Goal: Information Seeking & Learning: Learn about a topic

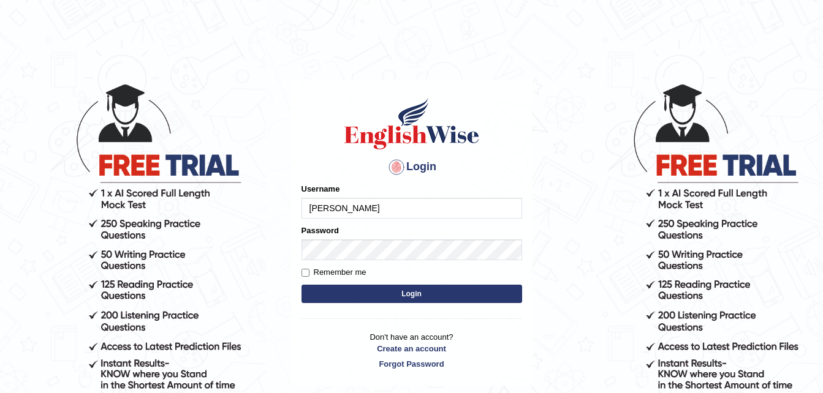
type input "EmilyLorie"
click at [358, 293] on button "Login" at bounding box center [411, 294] width 221 height 18
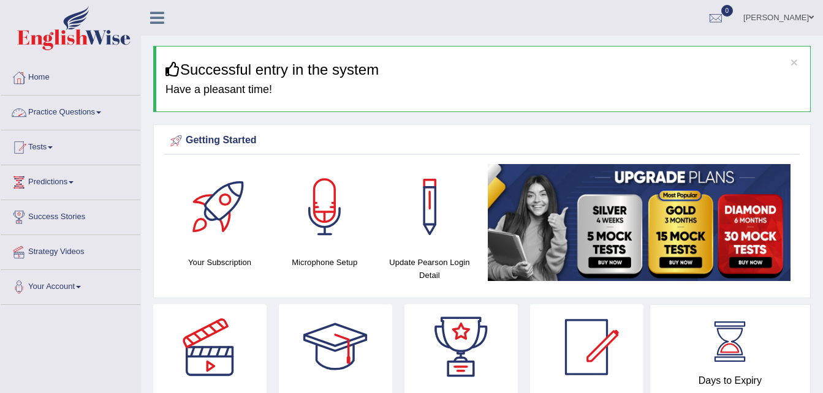
click at [99, 112] on link "Practice Questions" at bounding box center [71, 111] width 140 height 31
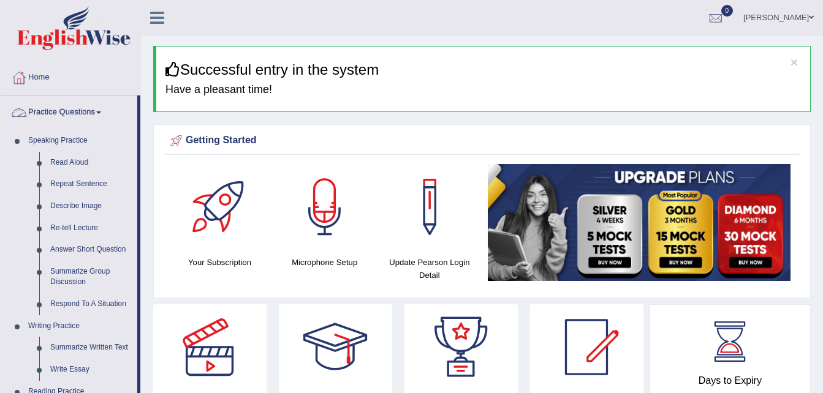
click at [72, 112] on link "Practice Questions" at bounding box center [69, 111] width 137 height 31
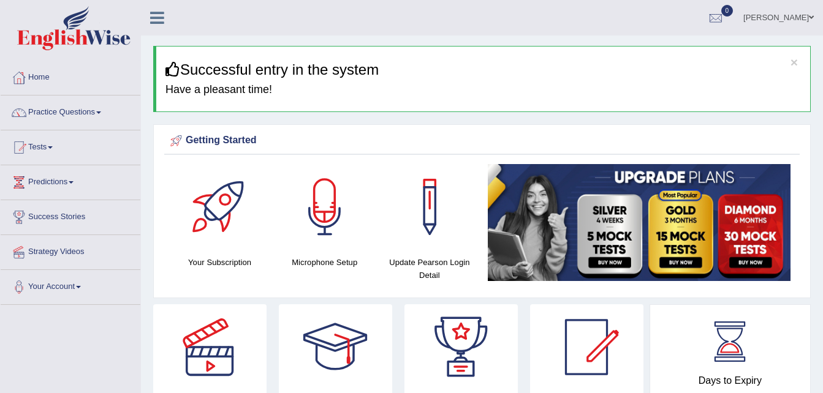
click at [72, 112] on link "Practice Questions" at bounding box center [71, 111] width 140 height 31
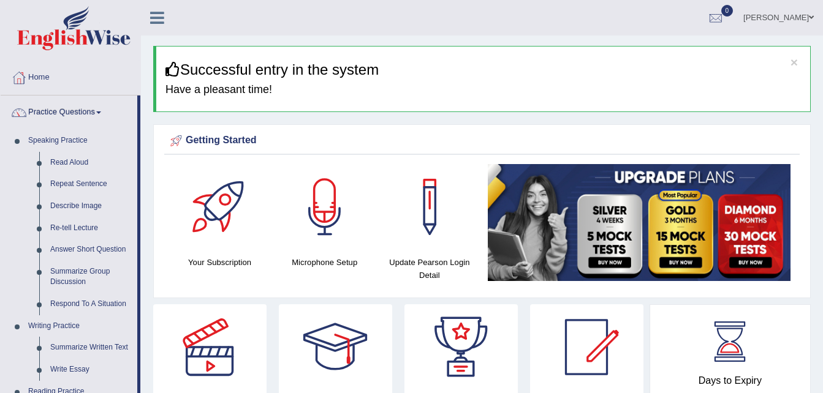
click at [99, 114] on link "Practice Questions" at bounding box center [69, 111] width 137 height 31
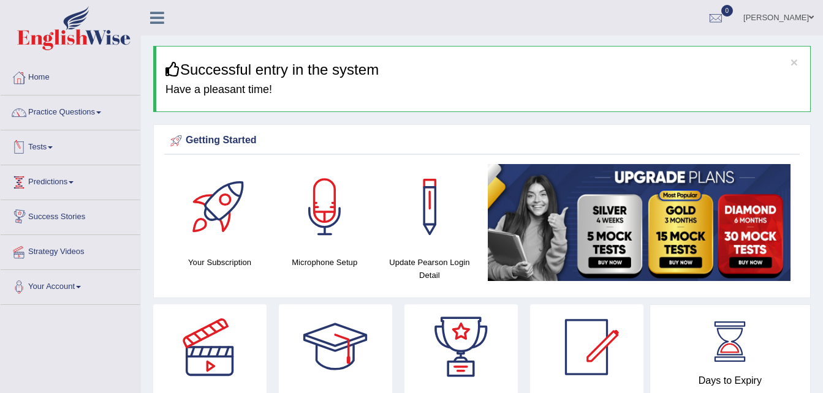
click at [55, 156] on link "Tests" at bounding box center [71, 145] width 140 height 31
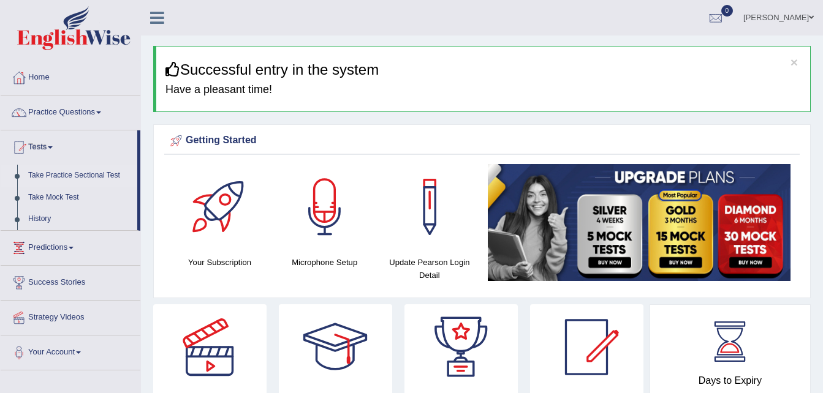
click at [63, 178] on link "Take Practice Sectional Test" at bounding box center [80, 176] width 115 height 22
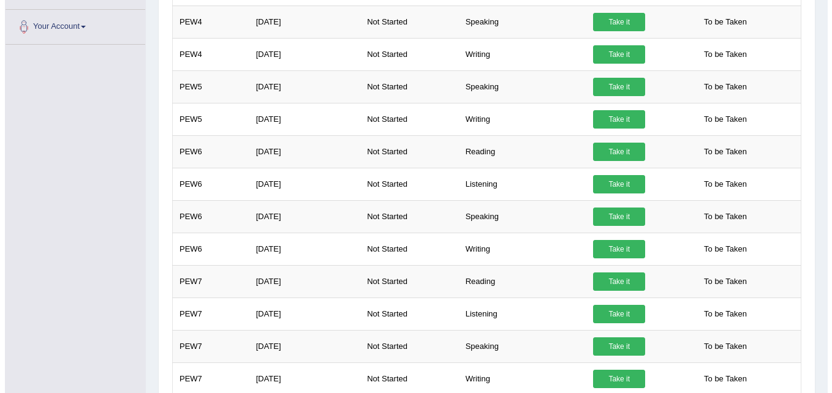
scroll to position [319, 0]
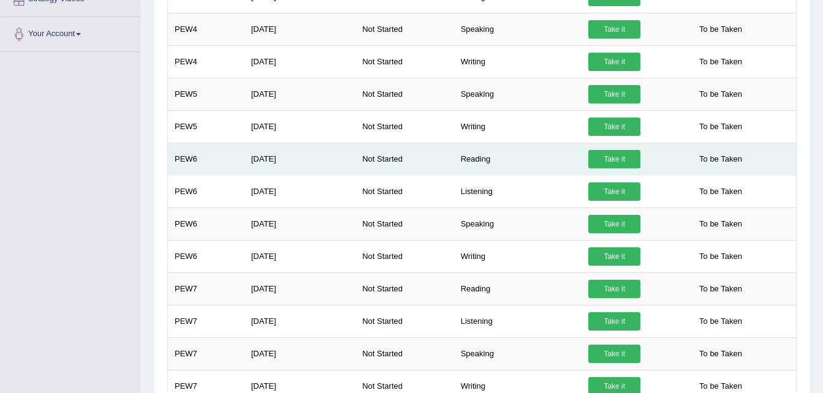
click at [600, 157] on link "Take it" at bounding box center [614, 159] width 52 height 18
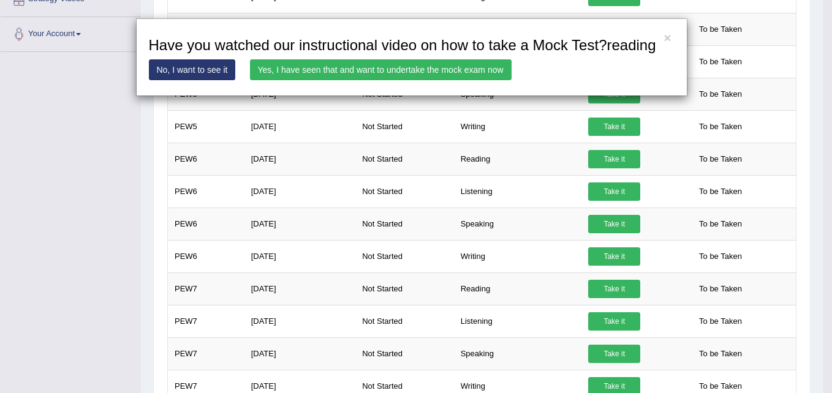
click at [301, 70] on link "Yes, I have seen that and want to undertake the mock exam now" at bounding box center [381, 69] width 262 height 21
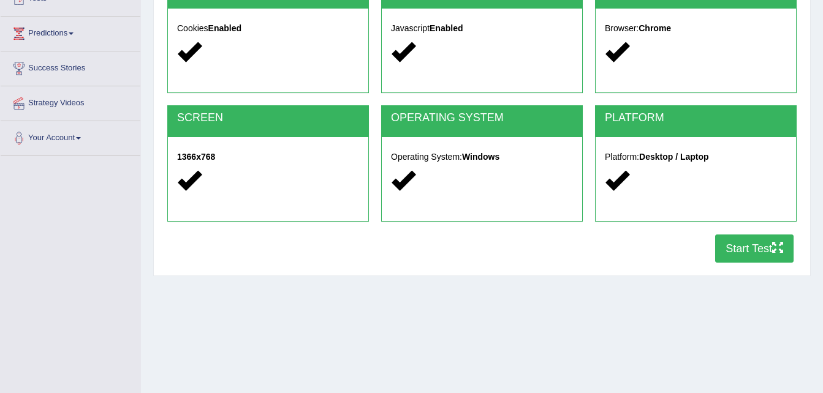
scroll to position [172, 0]
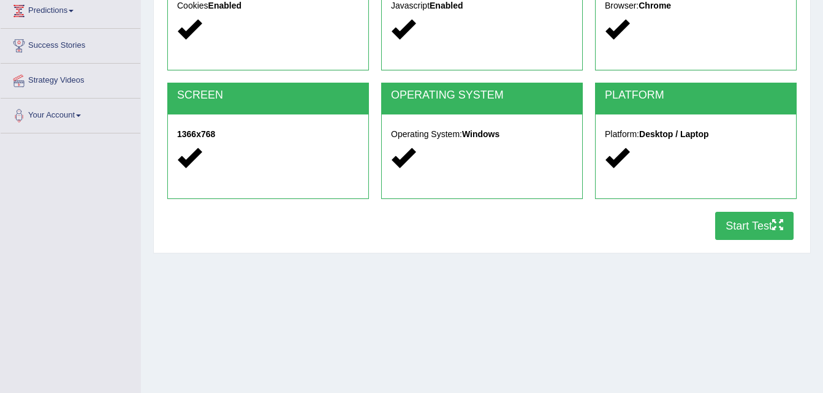
click at [747, 230] on button "Start Test" at bounding box center [754, 226] width 78 height 28
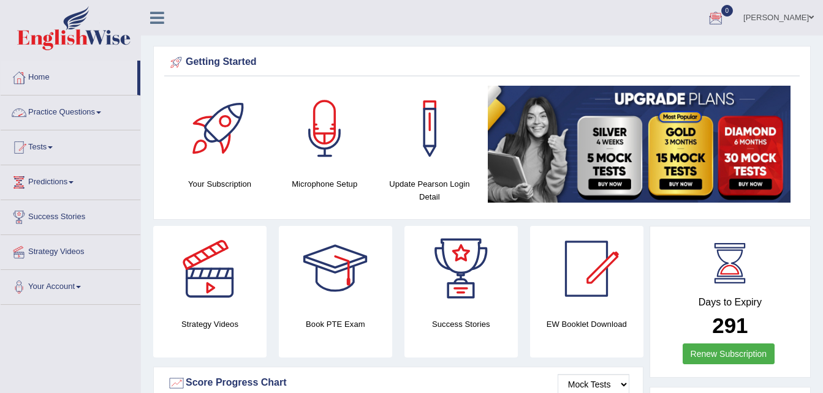
click at [42, 75] on link "Home" at bounding box center [69, 76] width 137 height 31
click at [43, 151] on link "Tests" at bounding box center [71, 145] width 140 height 31
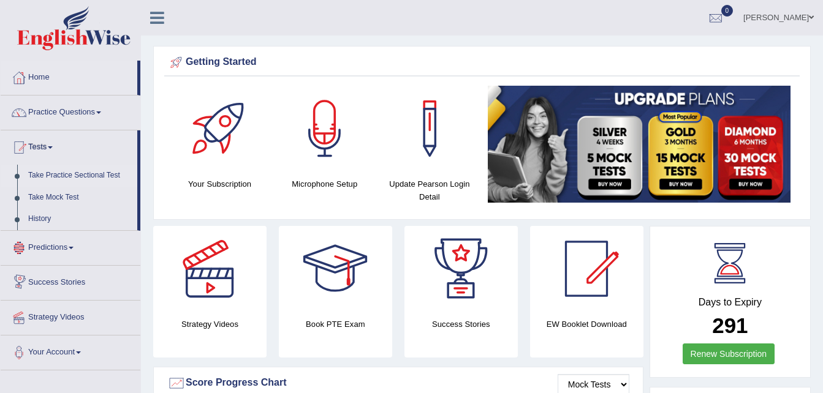
click at [70, 174] on link "Take Practice Sectional Test" at bounding box center [80, 176] width 115 height 22
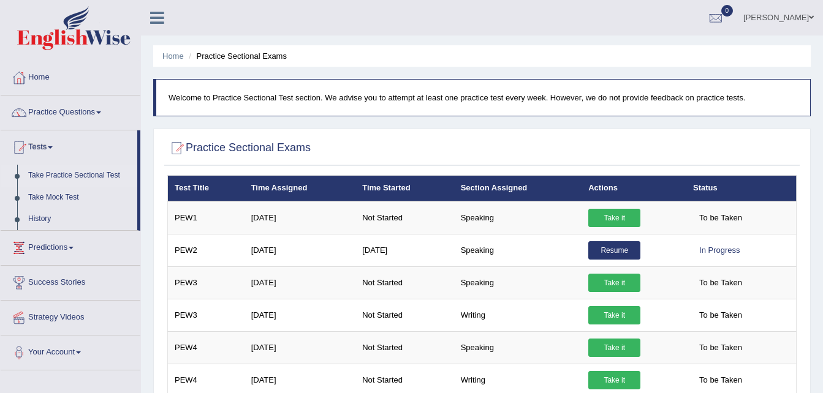
click at [102, 110] on link "Practice Questions" at bounding box center [71, 111] width 140 height 31
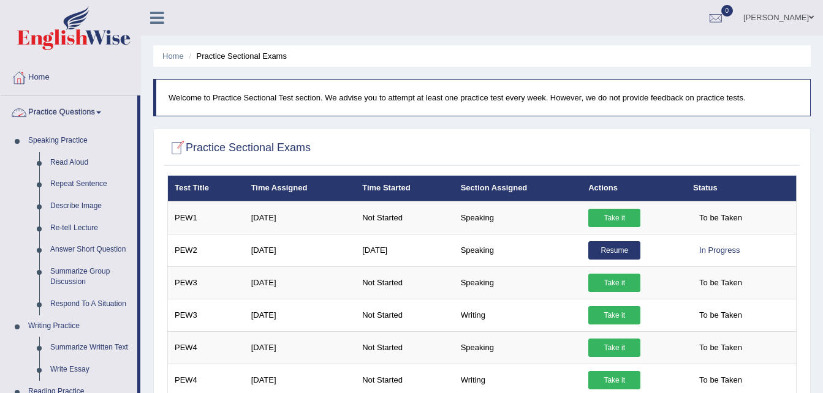
click at [96, 114] on link "Practice Questions" at bounding box center [69, 111] width 137 height 31
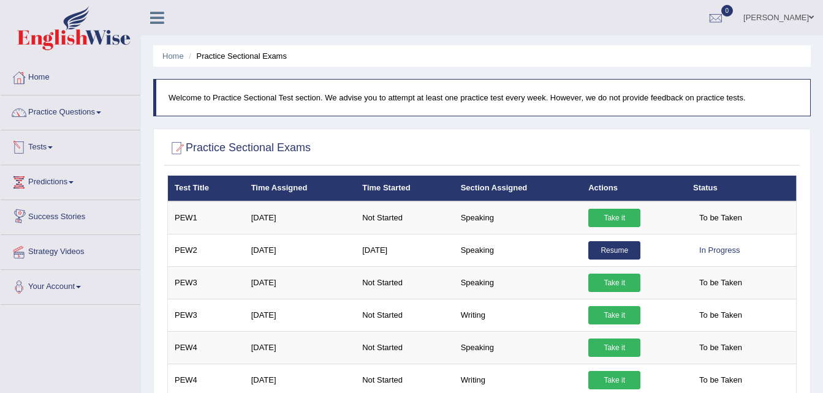
click at [51, 157] on link "Tests" at bounding box center [71, 145] width 140 height 31
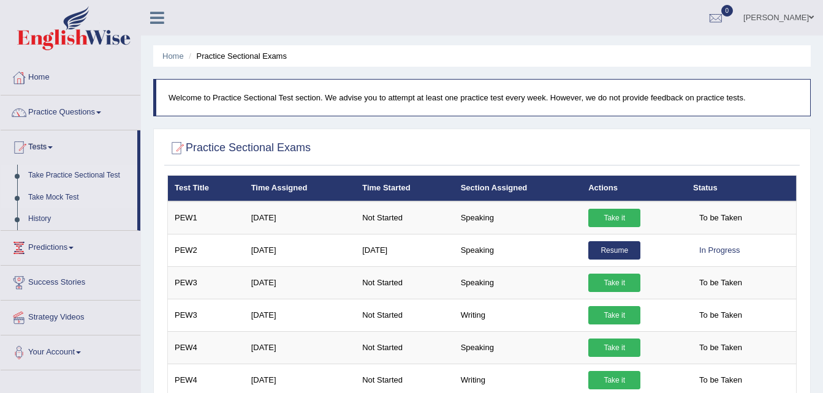
click at [56, 198] on link "Take Mock Test" at bounding box center [80, 198] width 115 height 22
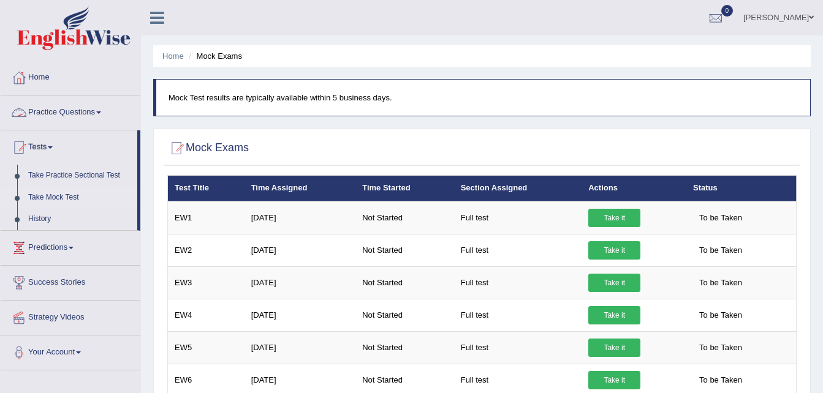
click at [71, 114] on link "Practice Questions" at bounding box center [71, 111] width 140 height 31
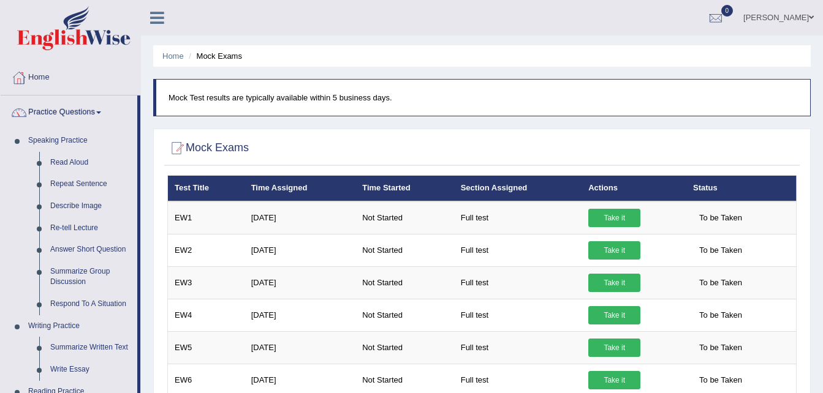
click at [101, 112] on span at bounding box center [98, 113] width 5 height 2
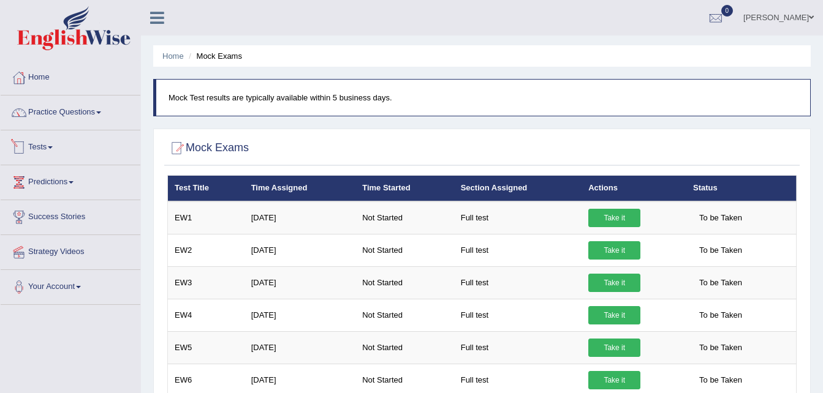
click at [47, 147] on link "Tests" at bounding box center [71, 145] width 140 height 31
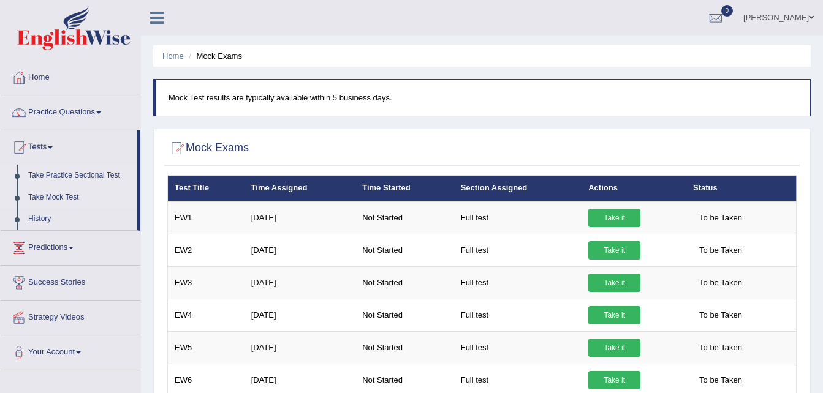
click at [89, 175] on link "Take Practice Sectional Test" at bounding box center [80, 176] width 115 height 22
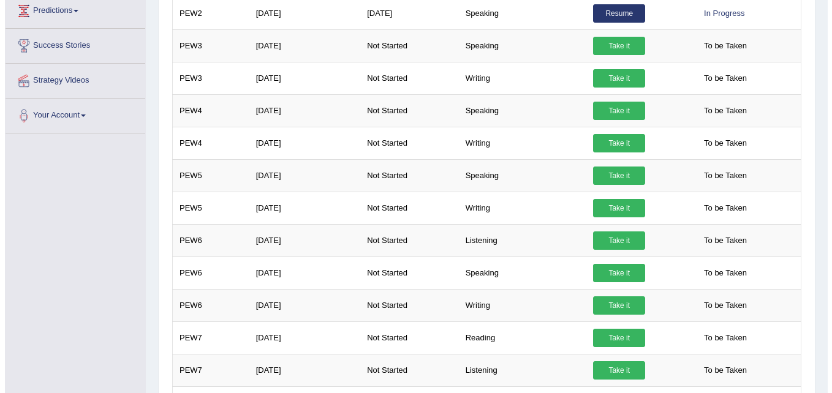
scroll to position [245, 0]
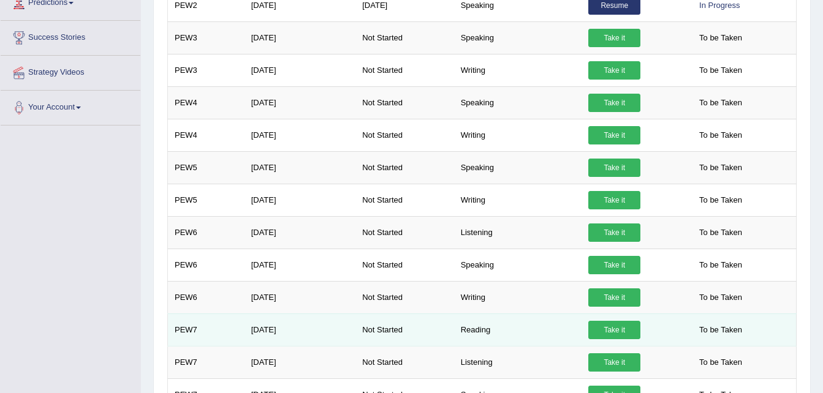
click at [614, 331] on link "Take it" at bounding box center [614, 330] width 52 height 18
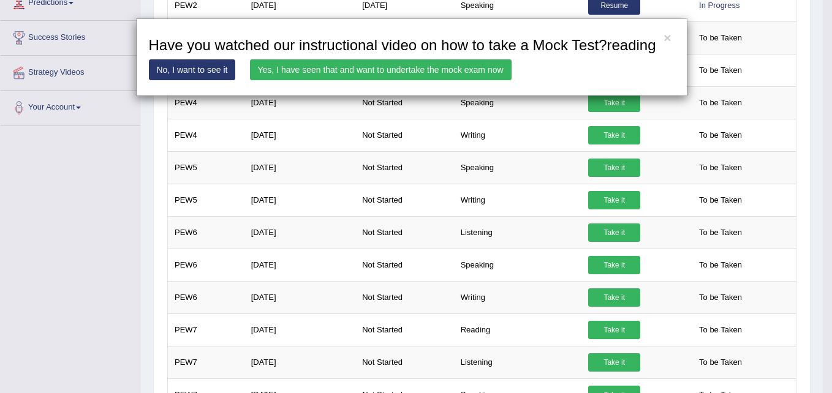
click at [311, 69] on link "Yes, I have seen that and want to undertake the mock exam now" at bounding box center [381, 69] width 262 height 21
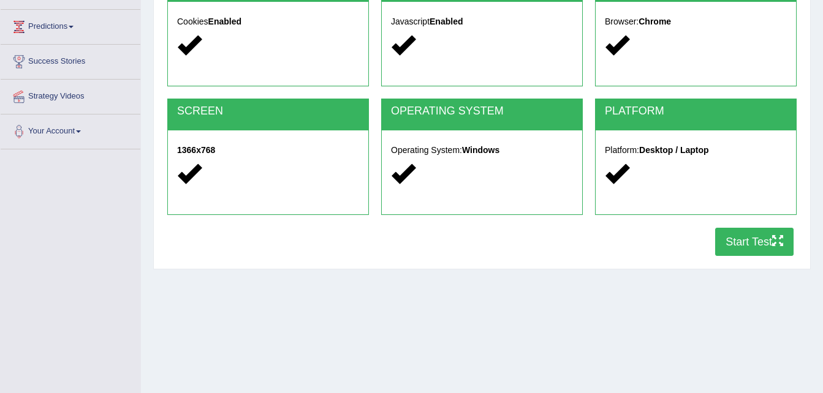
scroll to position [172, 0]
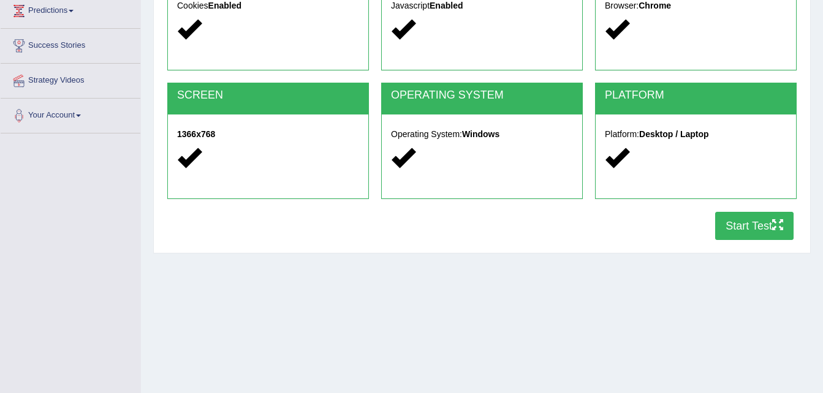
click at [738, 348] on div "Home Exams Exam Requirements System Requirements Test COOKIES Cookies Enabled J…" at bounding box center [482, 134] width 682 height 613
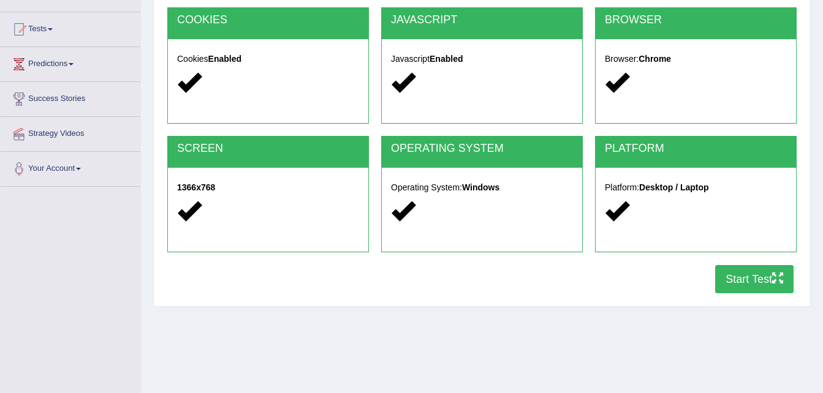
scroll to position [147, 0]
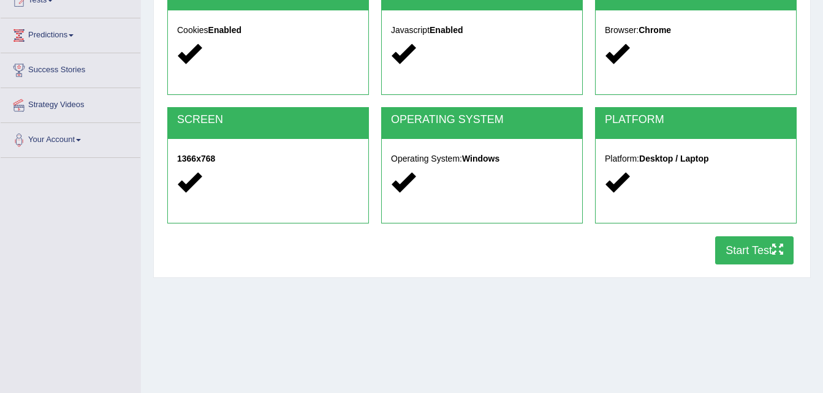
click at [675, 326] on div "Home Exams Exam Requirements System Requirements Test COOKIES Cookies Enabled J…" at bounding box center [482, 159] width 682 height 613
click at [821, 67] on div "Home Exams Exam Requirements System Requirements Test COOKIES Cookies Enabled J…" at bounding box center [482, 159] width 682 height 613
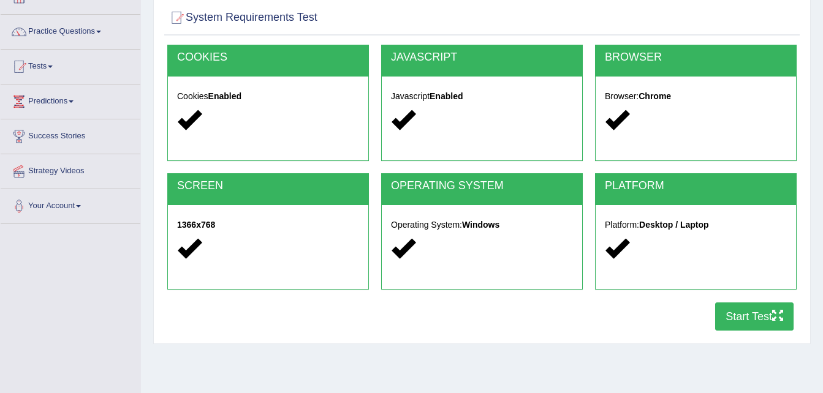
scroll to position [98, 0]
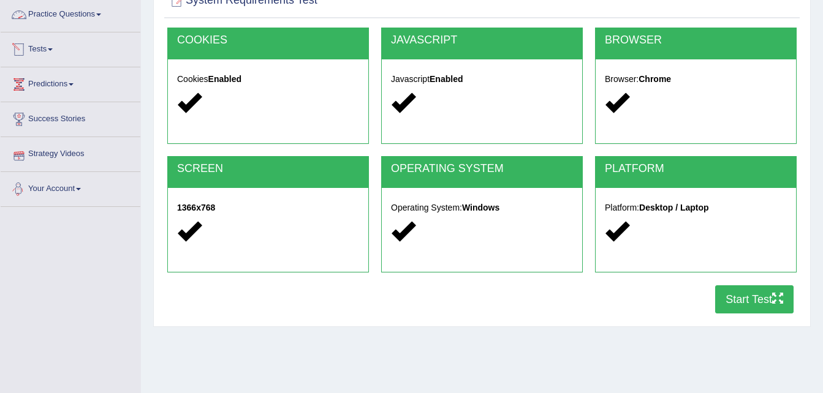
click at [70, 13] on link "Practice Questions" at bounding box center [71, 13] width 140 height 31
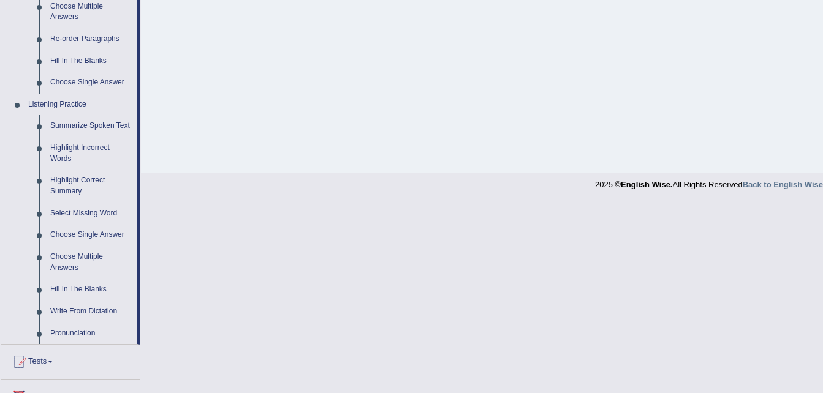
scroll to position [441, 0]
click at [75, 32] on link "Re-order Paragraphs" at bounding box center [91, 38] width 93 height 22
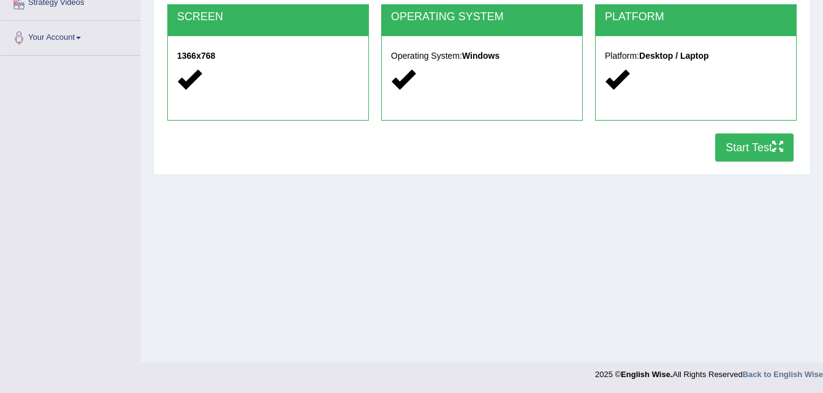
scroll to position [142, 0]
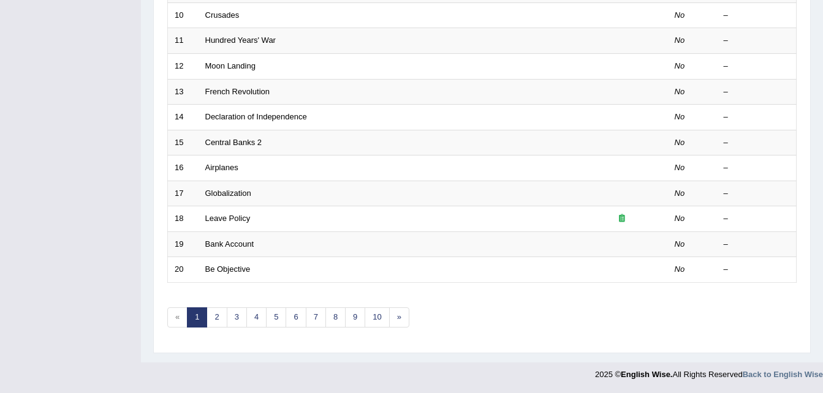
scroll to position [74, 0]
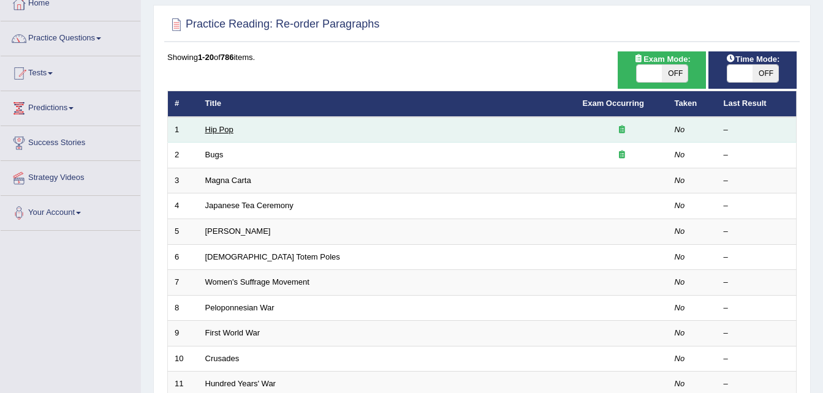
click at [215, 130] on link "Hip Pop" at bounding box center [219, 129] width 28 height 9
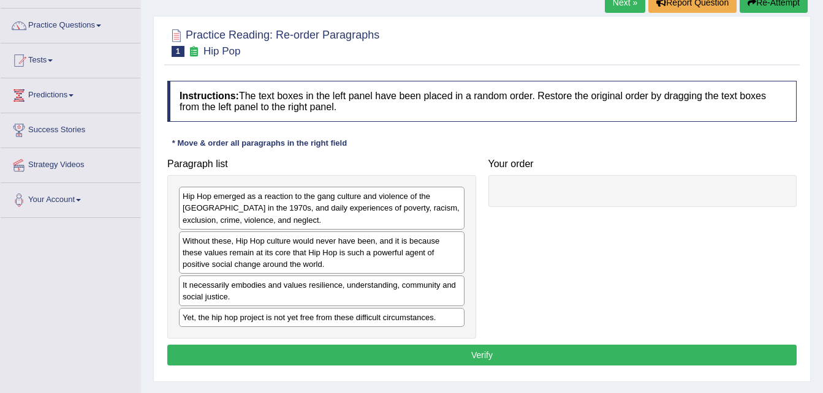
scroll to position [98, 0]
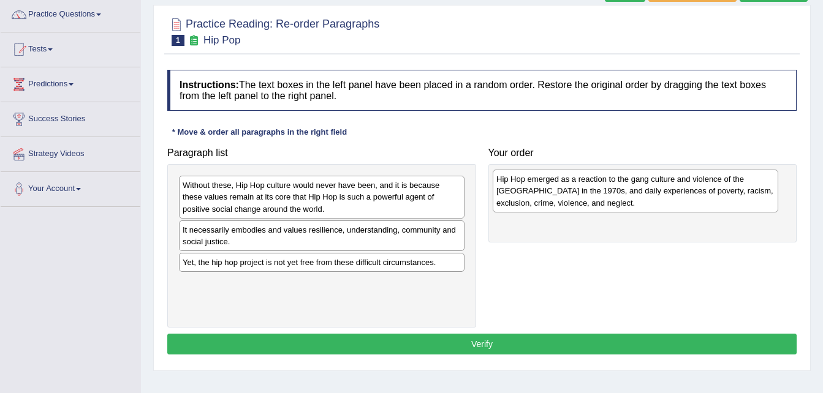
drag, startPoint x: 322, startPoint y: 205, endPoint x: 633, endPoint y: 203, distance: 311.8
click at [633, 203] on div "Hip Hop emerged as a reaction to the gang culture and violence of the [GEOGRAPH…" at bounding box center [635, 191] width 285 height 42
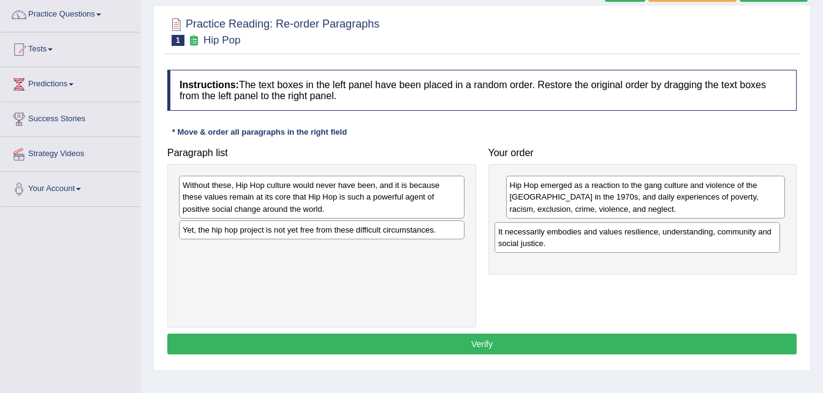
drag, startPoint x: 393, startPoint y: 239, endPoint x: 710, endPoint y: 235, distance: 317.4
click at [710, 235] on div "It necessarily embodies and values resilience, understanding, community and soc…" at bounding box center [636, 237] width 285 height 31
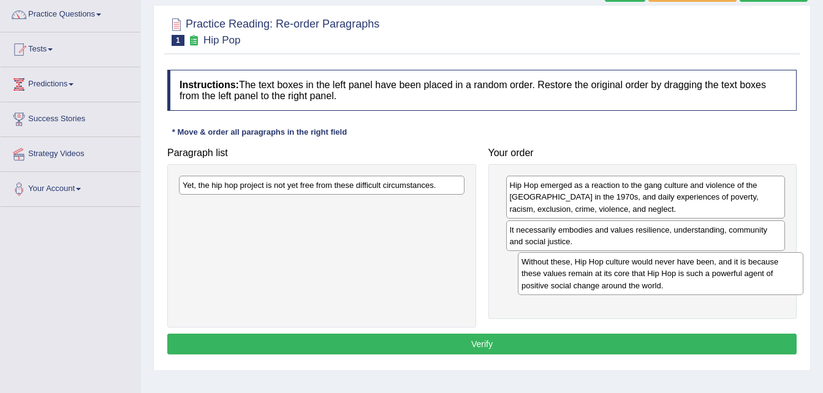
drag, startPoint x: 357, startPoint y: 203, endPoint x: 689, endPoint y: 281, distance: 340.9
click at [689, 281] on div "Without these, Hip Hop culture would never have been, and it is because these v…" at bounding box center [660, 273] width 285 height 42
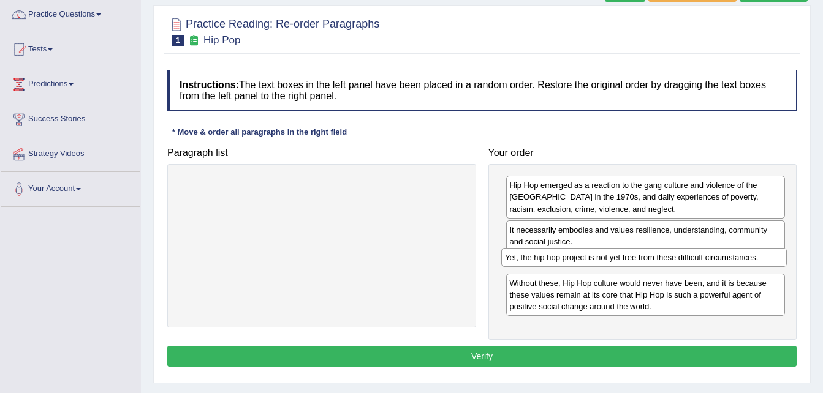
drag, startPoint x: 369, startPoint y: 187, endPoint x: 692, endPoint y: 259, distance: 330.3
click at [692, 259] on div "Yet, the hip hop project is not yet free from these difficult circumstances." at bounding box center [643, 257] width 285 height 19
click at [534, 355] on button "Verify" at bounding box center [481, 356] width 629 height 21
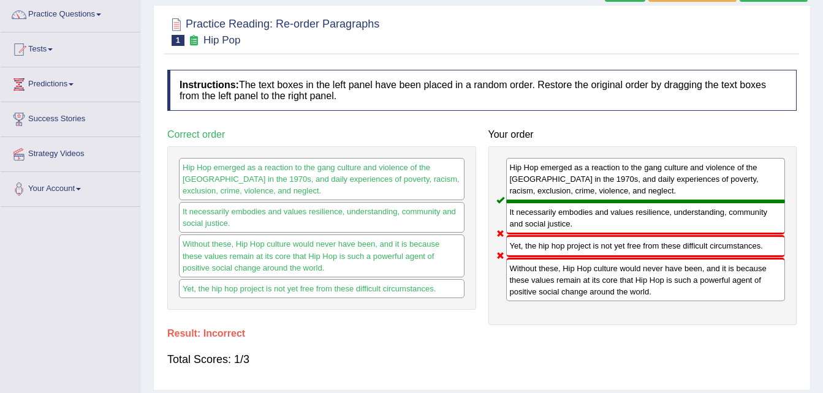
scroll to position [0, 0]
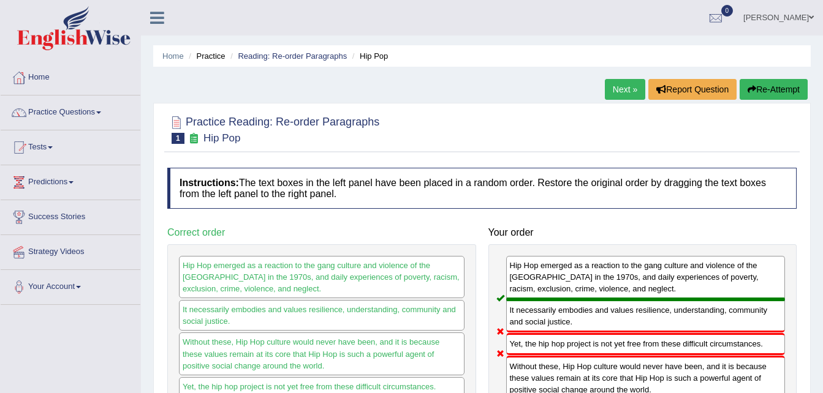
click at [768, 82] on button "Re-Attempt" at bounding box center [773, 89] width 68 height 21
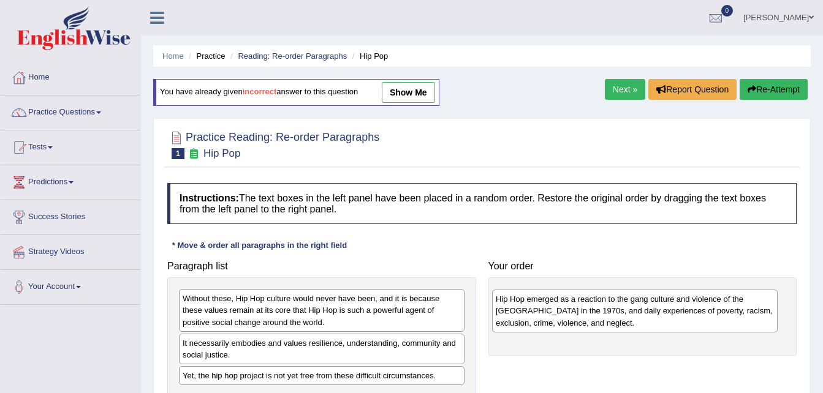
drag, startPoint x: 307, startPoint y: 316, endPoint x: 620, endPoint y: 317, distance: 313.1
click at [620, 317] on div "Hip Hop emerged as a reaction to the gang culture and violence of the [GEOGRAPH…" at bounding box center [634, 311] width 285 height 42
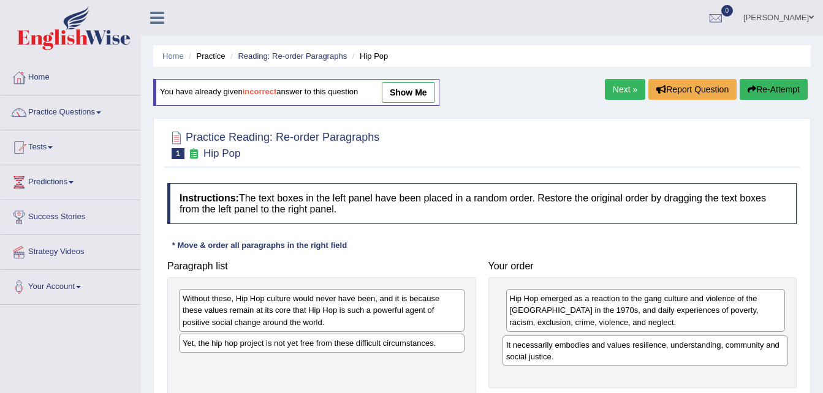
drag, startPoint x: 214, startPoint y: 344, endPoint x: 537, endPoint y: 346, distance: 323.5
click at [537, 346] on div "It necessarily embodies and values resilience, understanding, community and soc…" at bounding box center [644, 351] width 285 height 31
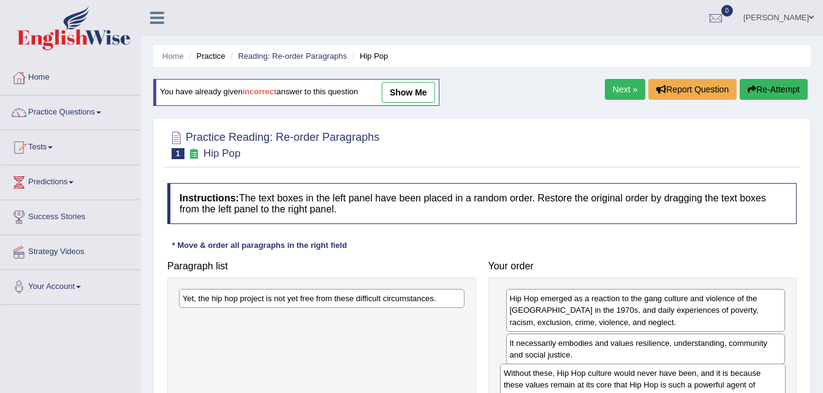
drag, startPoint x: 282, startPoint y: 306, endPoint x: 603, endPoint y: 380, distance: 329.6
click at [603, 380] on div "Without these, Hip Hop culture would never have been, and it is because these v…" at bounding box center [642, 385] width 285 height 42
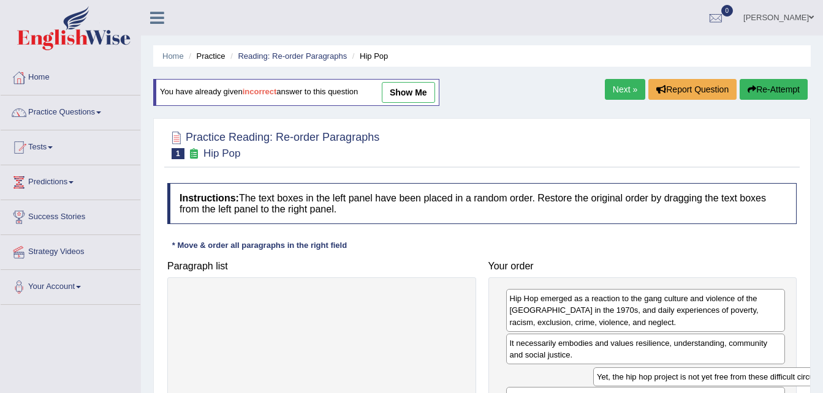
drag, startPoint x: 363, startPoint y: 299, endPoint x: 777, endPoint y: 377, distance: 421.5
click at [777, 377] on div "Yet, the hip hop project is not yet free from these difficult circumstances." at bounding box center [735, 377] width 285 height 19
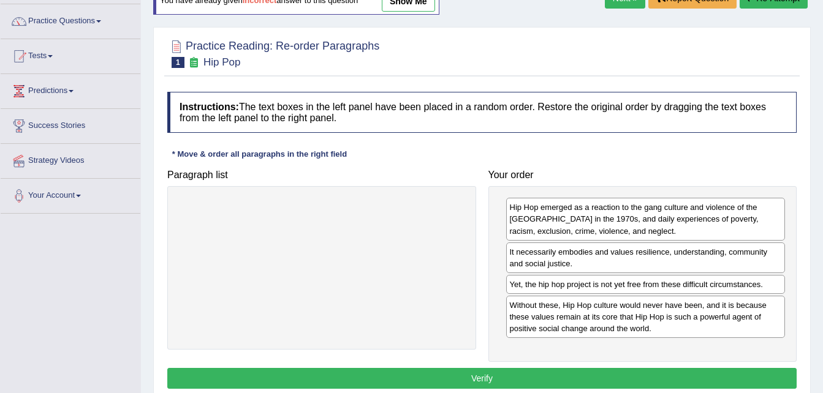
scroll to position [98, 0]
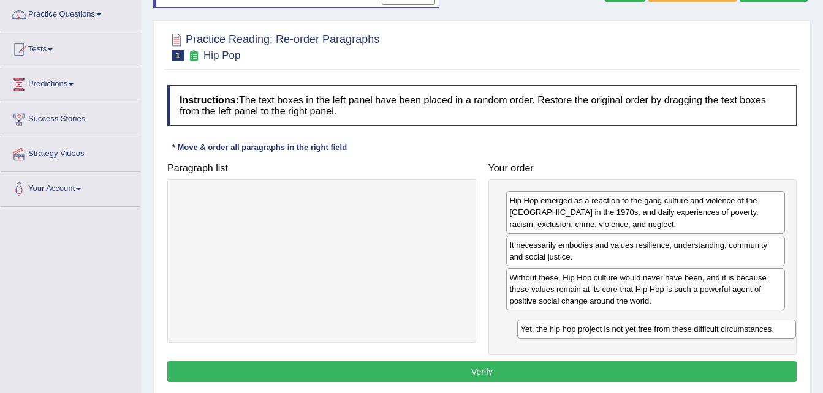
drag, startPoint x: 589, startPoint y: 274, endPoint x: 600, endPoint y: 327, distance: 53.2
click at [600, 327] on div "Yet, the hip hop project is not yet free from these difficult circumstances." at bounding box center [656, 329] width 279 height 19
click at [555, 376] on button "Verify" at bounding box center [481, 371] width 629 height 21
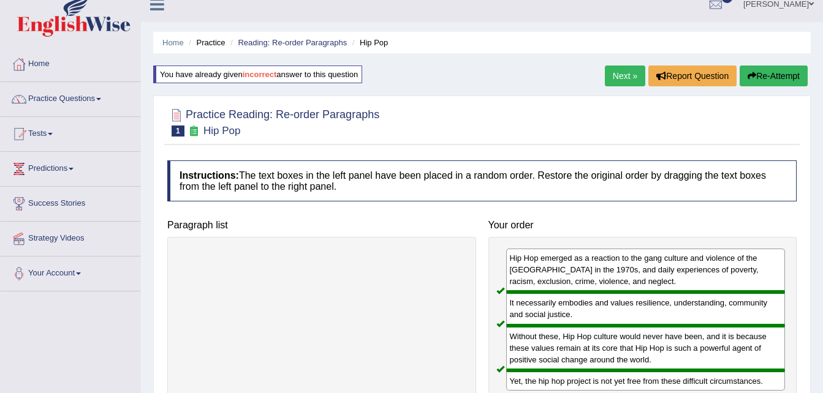
scroll to position [0, 0]
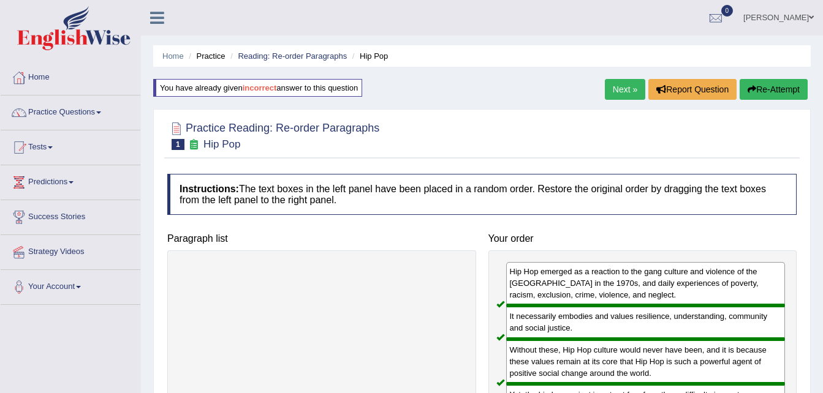
click at [613, 94] on link "Next »" at bounding box center [625, 89] width 40 height 21
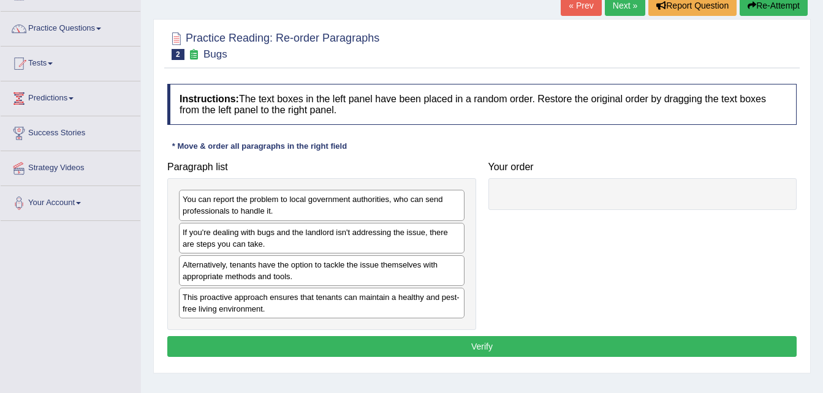
scroll to position [98, 0]
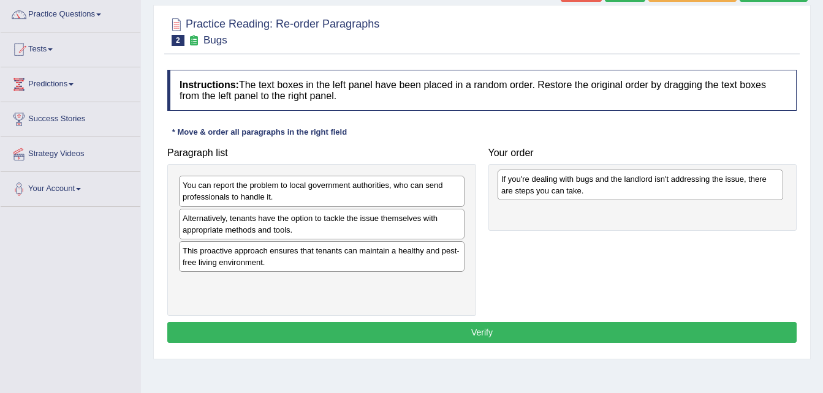
drag, startPoint x: 335, startPoint y: 222, endPoint x: 654, endPoint y: 183, distance: 321.0
click at [654, 183] on div "If you're dealing with bugs and the landlord isn't addressing the issue, there …" at bounding box center [639, 185] width 285 height 31
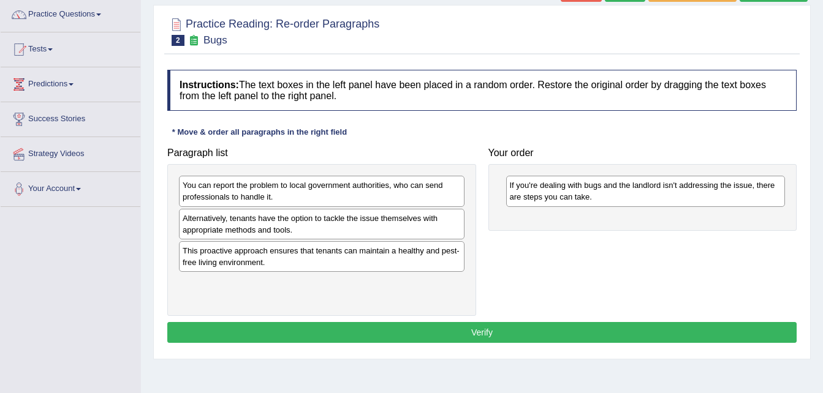
drag, startPoint x: 360, startPoint y: 194, endPoint x: 434, endPoint y: 225, distance: 80.1
drag, startPoint x: 409, startPoint y: 195, endPoint x: 486, endPoint y: 240, distance: 89.2
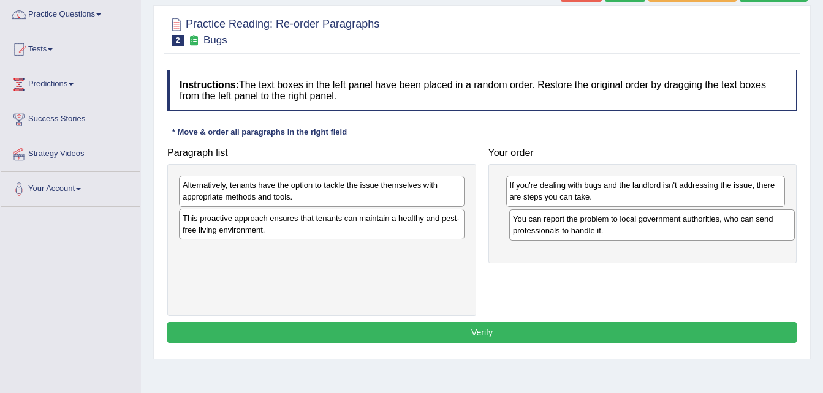
drag, startPoint x: 347, startPoint y: 192, endPoint x: 676, endPoint y: 225, distance: 330.0
click at [676, 225] on div "You can report the problem to local government authorities, who can send profes…" at bounding box center [651, 225] width 285 height 31
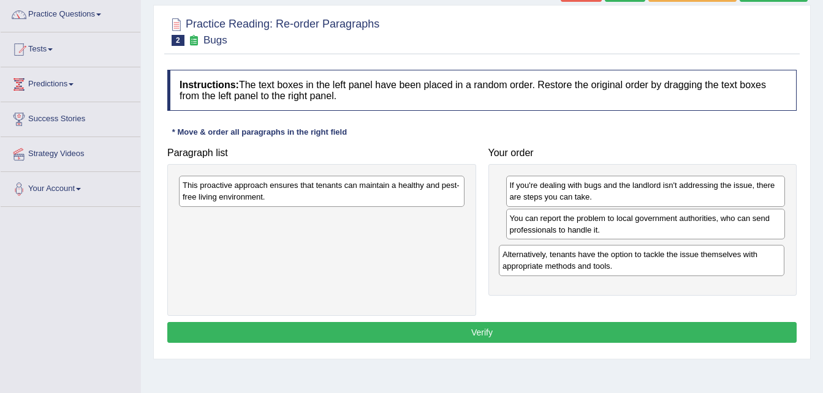
drag, startPoint x: 342, startPoint y: 191, endPoint x: 662, endPoint y: 260, distance: 327.2
click at [662, 260] on div "Alternatively, tenants have the option to tackle the issue themselves with appr…" at bounding box center [641, 260] width 285 height 31
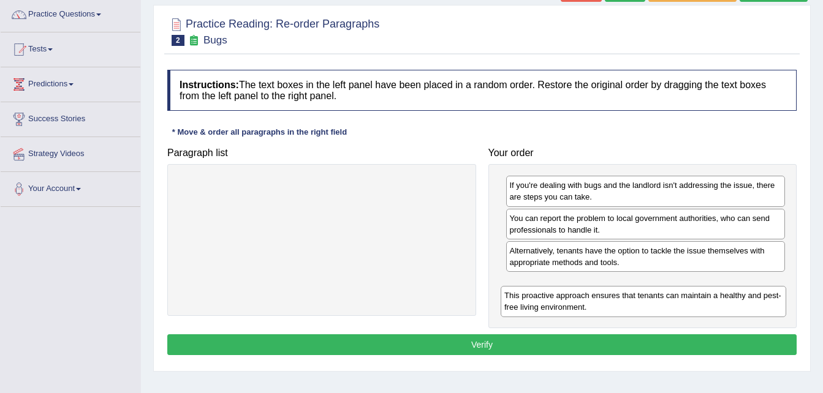
drag, startPoint x: 297, startPoint y: 202, endPoint x: 621, endPoint y: 311, distance: 341.4
click at [621, 311] on div "This proactive approach ensures that tenants can maintain a healthy and pest-fr…" at bounding box center [643, 301] width 285 height 31
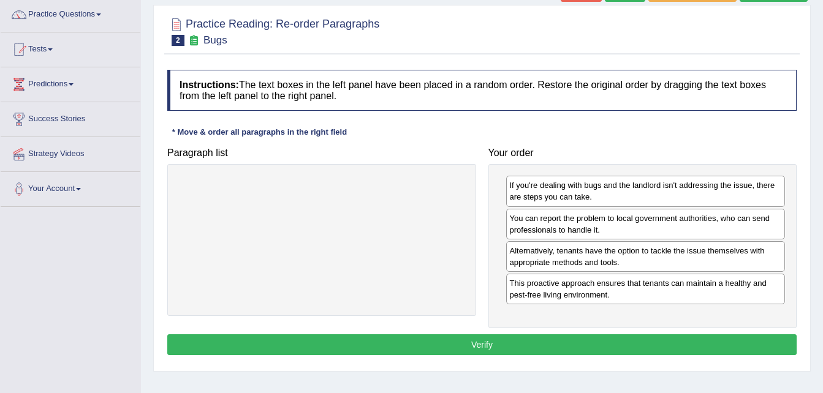
click at [589, 352] on button "Verify" at bounding box center [481, 345] width 629 height 21
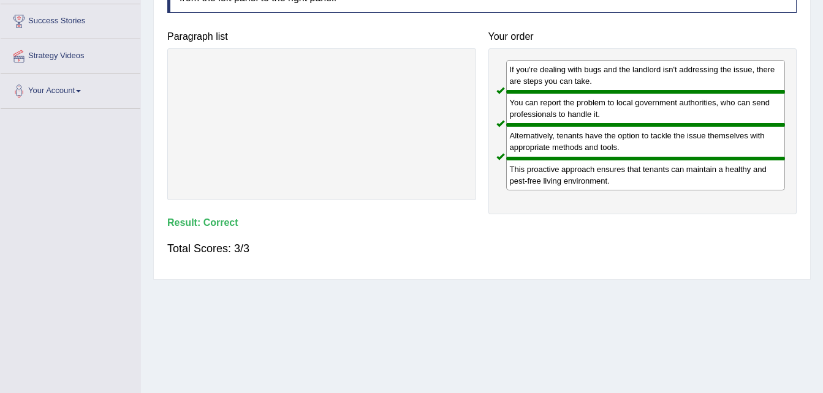
scroll to position [0, 0]
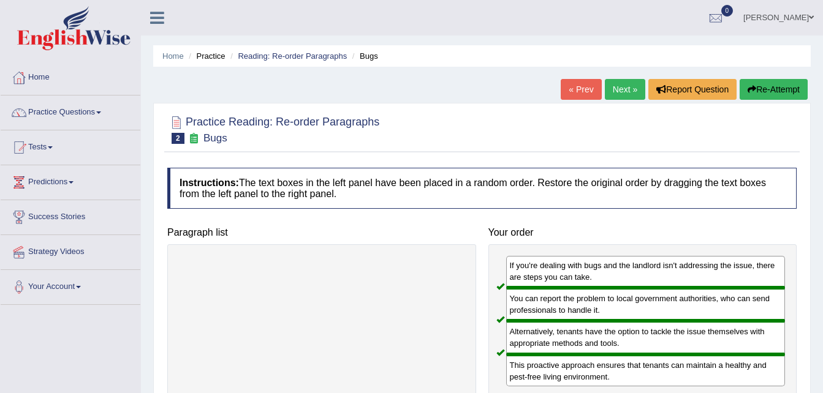
click at [625, 89] on link "Next »" at bounding box center [625, 89] width 40 height 21
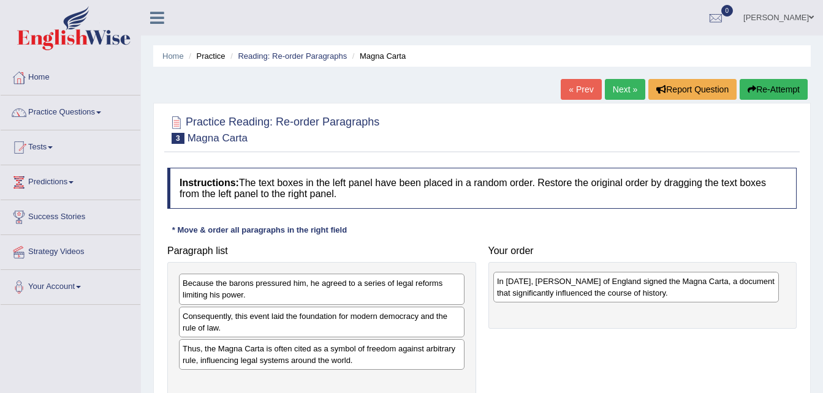
drag, startPoint x: 365, startPoint y: 328, endPoint x: 676, endPoint y: 292, distance: 313.2
click at [676, 292] on div "In [DATE], [PERSON_NAME] of England signed the Magna Carta, a document that sig…" at bounding box center [635, 287] width 285 height 31
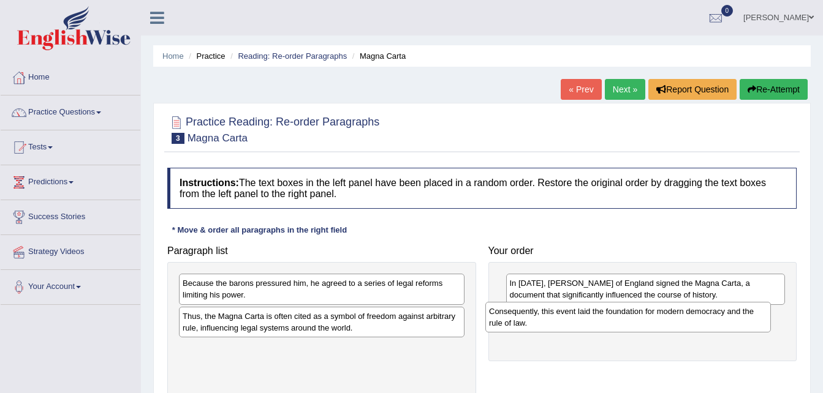
drag, startPoint x: 425, startPoint y: 322, endPoint x: 731, endPoint y: 317, distance: 307.0
click at [731, 317] on div "Consequently, this event laid the foundation for modern democracy and the rule …" at bounding box center [627, 317] width 285 height 31
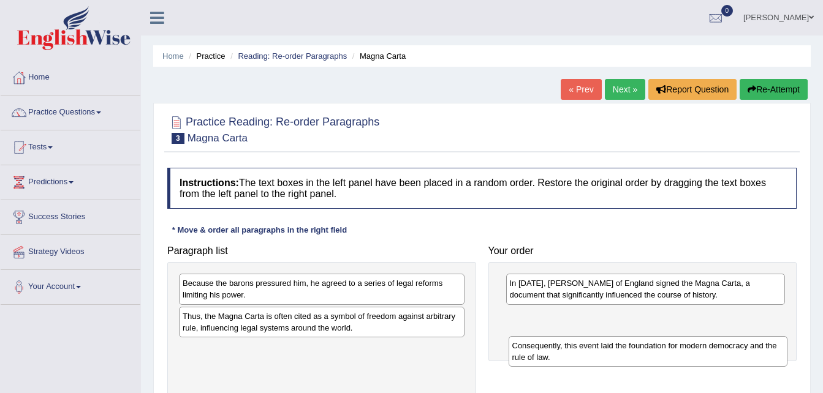
drag, startPoint x: 563, startPoint y: 325, endPoint x: 565, endPoint y: 354, distance: 29.5
click at [565, 354] on div "Consequently, this event laid the foundation for modern democracy and the rule …" at bounding box center [647, 351] width 279 height 31
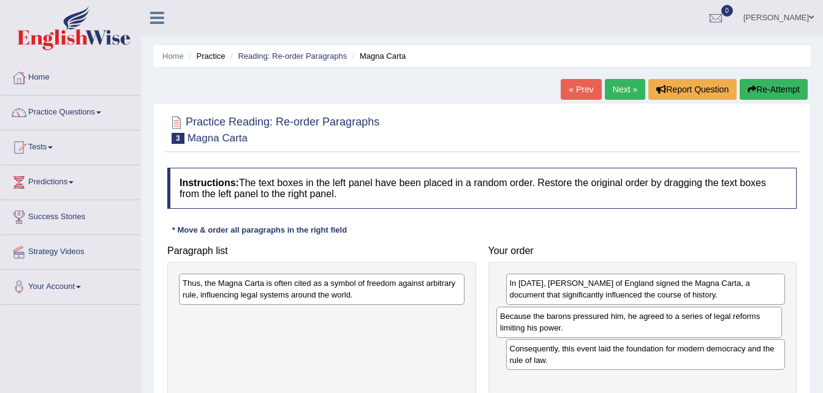
drag, startPoint x: 300, startPoint y: 297, endPoint x: 621, endPoint y: 329, distance: 322.0
click at [621, 329] on div "Because the barons pressured him, he agreed to a series of legal reforms limiti…" at bounding box center [638, 322] width 285 height 31
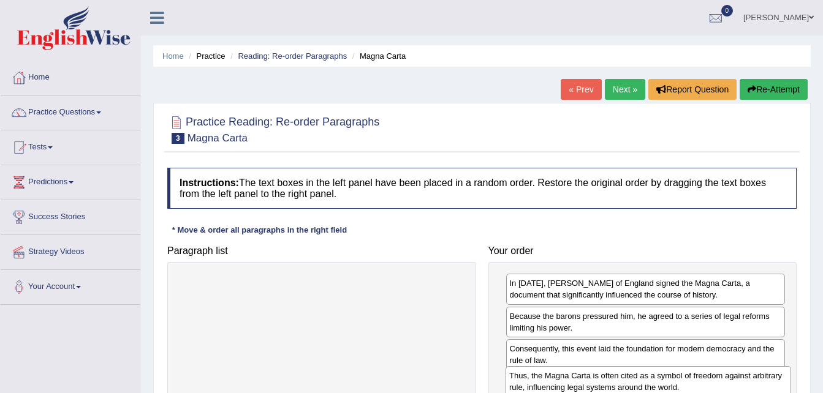
drag, startPoint x: 372, startPoint y: 296, endPoint x: 699, endPoint y: 388, distance: 339.4
click at [699, 388] on div "Thus, the Magna Carta is often cited as a symbol of freedom against arbitrary r…" at bounding box center [647, 381] width 285 height 31
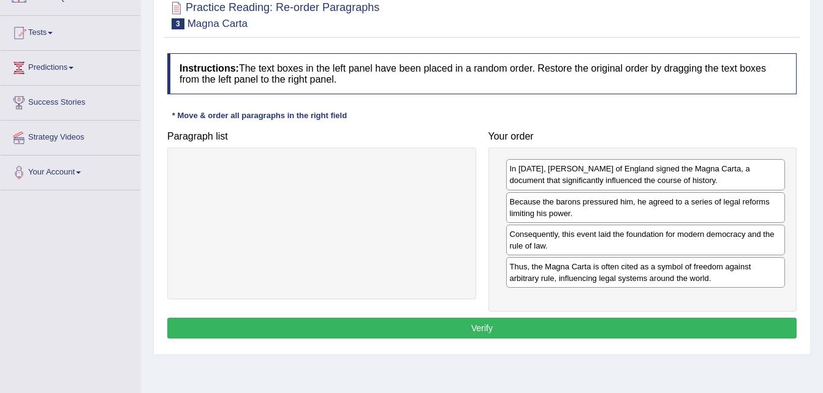
scroll to position [123, 0]
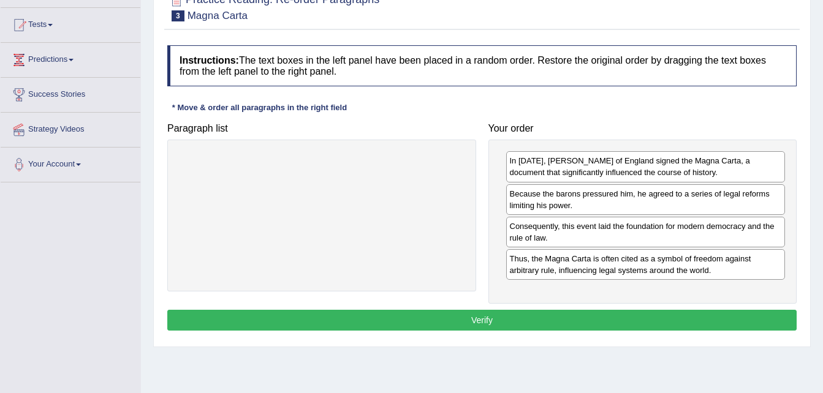
click at [706, 321] on button "Verify" at bounding box center [481, 320] width 629 height 21
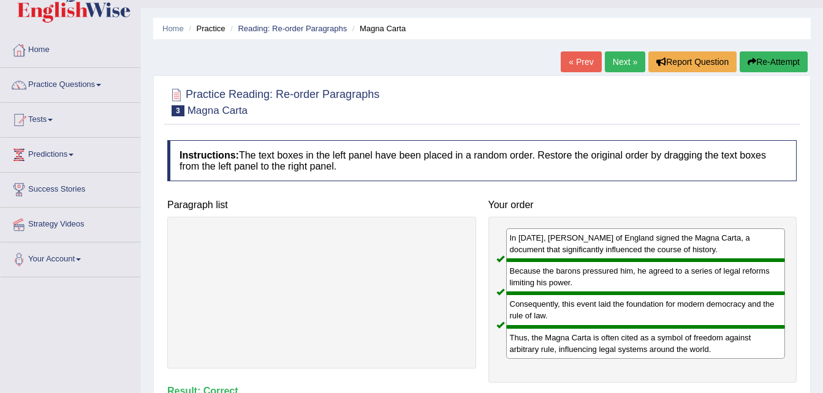
scroll to position [0, 0]
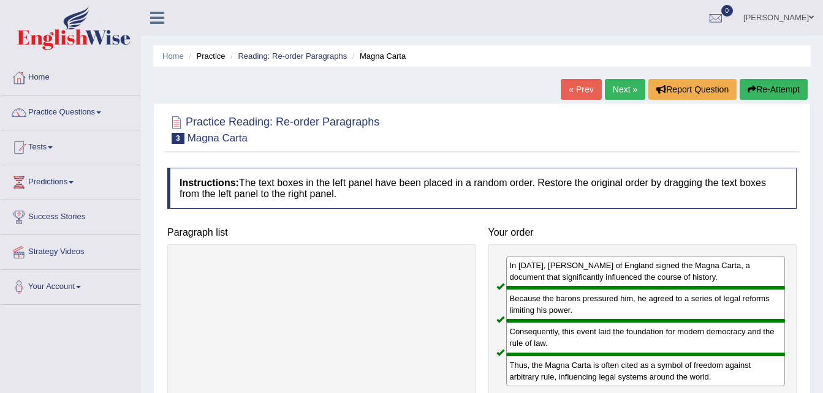
click at [619, 88] on link "Next »" at bounding box center [625, 89] width 40 height 21
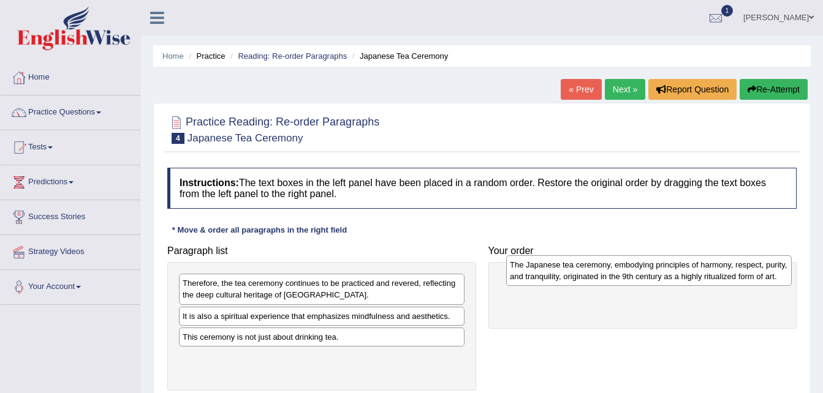
drag, startPoint x: 324, startPoint y: 329, endPoint x: 650, endPoint y: 279, distance: 329.8
click at [650, 279] on div "The Japanese tea ceremony, embodying principles of harmony, respect, purity, an…" at bounding box center [648, 270] width 285 height 31
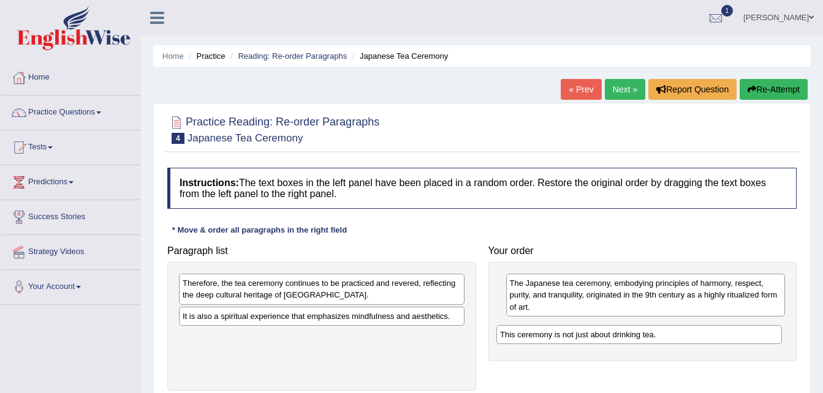
drag, startPoint x: 389, startPoint y: 341, endPoint x: 711, endPoint y: 338, distance: 321.7
click at [711, 338] on div "This ceremony is not just about drinking tea." at bounding box center [638, 334] width 285 height 19
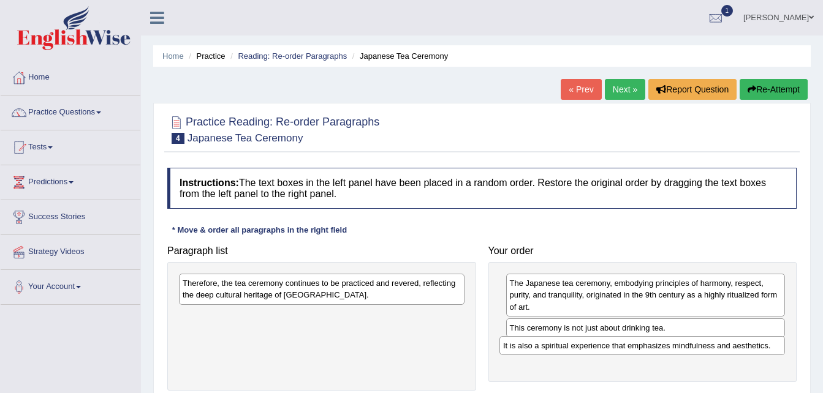
drag, startPoint x: 352, startPoint y: 320, endPoint x: 673, endPoint y: 352, distance: 322.6
click at [673, 352] on div "It is also a spiritual experience that emphasizes mindfulness and aesthetics." at bounding box center [641, 345] width 285 height 19
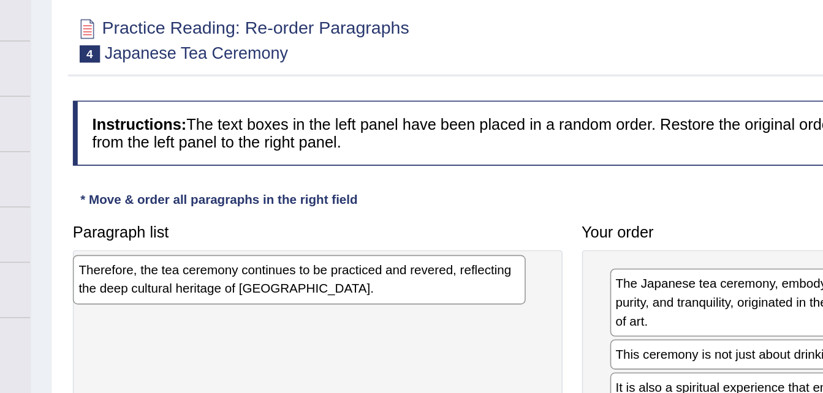
drag, startPoint x: 326, startPoint y: 285, endPoint x: 312, endPoint y: 276, distance: 16.5
click at [312, 276] on div "Therefore, the tea ceremony continues to be practiced and revered, reflecting t…" at bounding box center [309, 280] width 285 height 31
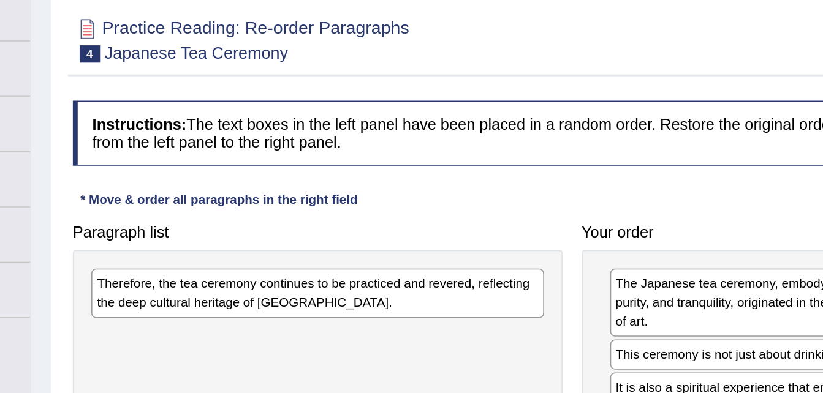
click at [213, 327] on div "Therefore, the tea ceremony continues to be practiced and revered, reflecting t…" at bounding box center [321, 326] width 309 height 129
drag, startPoint x: 213, startPoint y: 327, endPoint x: 190, endPoint y: 328, distance: 23.3
click at [190, 328] on div "Therefore, the tea ceremony continues to be practiced and revered, reflecting t…" at bounding box center [321, 326] width 309 height 129
click at [154, 337] on div "Practice Reading: Re-order Paragraphs 4 Japanese Tea Ceremony Instructions: The…" at bounding box center [481, 268] width 657 height 331
drag, startPoint x: 154, startPoint y: 337, endPoint x: 121, endPoint y: 361, distance: 41.2
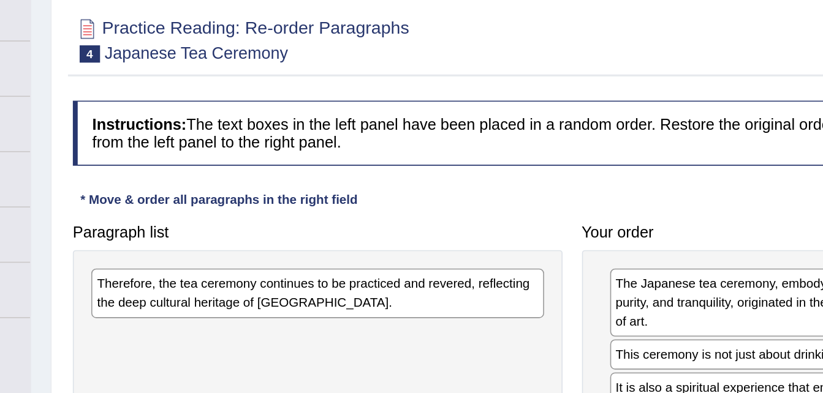
click at [121, 361] on div "Toggle navigation Home Practice Questions Speaking Practice Read Aloud Repeat S…" at bounding box center [411, 318] width 823 height 637
drag, startPoint x: 121, startPoint y: 342, endPoint x: 121, endPoint y: 326, distance: 15.9
click at [119, 326] on div "Toggle navigation Home Practice Questions Speaking Practice Read Aloud Repeat S…" at bounding box center [411, 318] width 823 height 637
drag, startPoint x: 448, startPoint y: 134, endPoint x: 416, endPoint y: 136, distance: 32.0
click at [416, 136] on div at bounding box center [481, 128] width 629 height 37
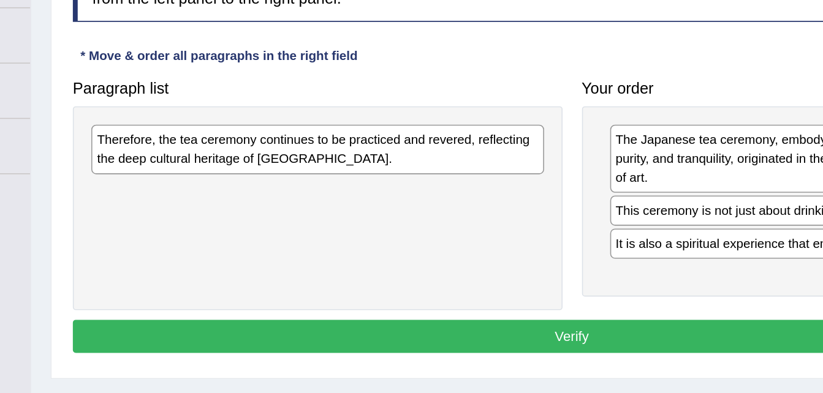
scroll to position [52, 0]
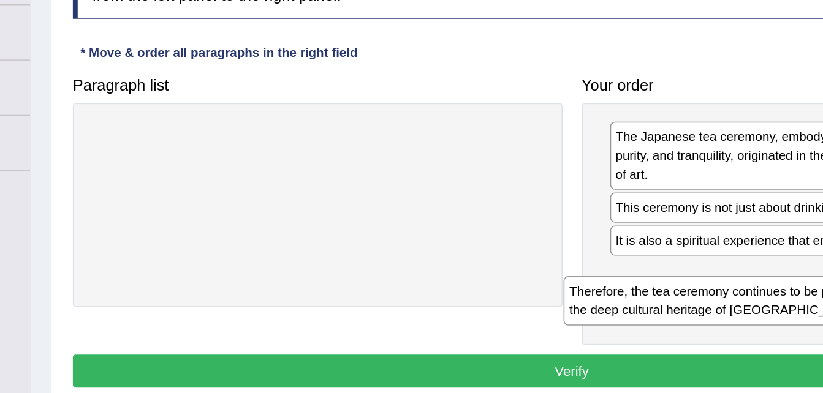
drag, startPoint x: 349, startPoint y: 241, endPoint x: 645, endPoint y: 335, distance: 310.4
click at [647, 335] on div "Therefore, the tea ceremony continues to be practiced and revered, reflecting t…" at bounding box center [619, 334] width 285 height 31
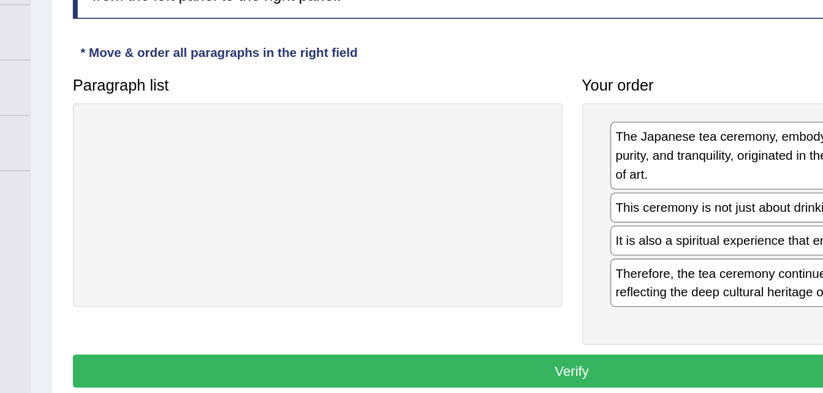
click at [534, 383] on button "Verify" at bounding box center [481, 379] width 629 height 21
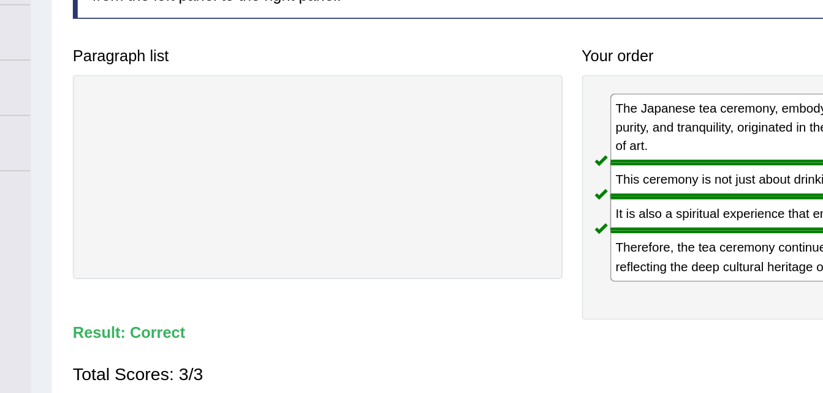
drag, startPoint x: 250, startPoint y: 284, endPoint x: 323, endPoint y: 279, distance: 73.1
click at [323, 279] on div at bounding box center [321, 256] width 309 height 129
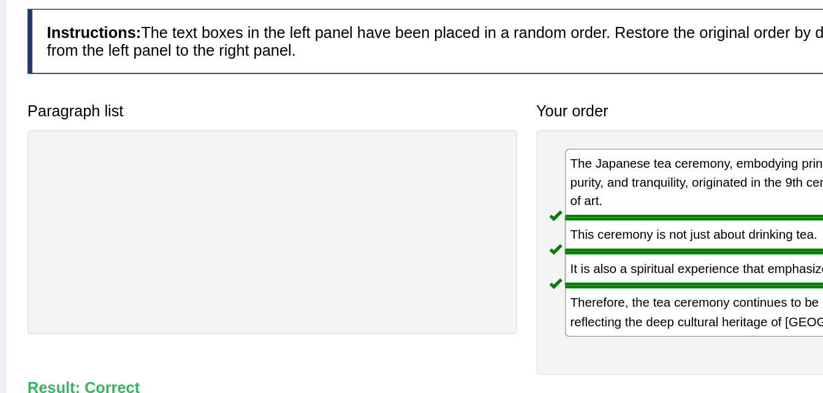
drag, startPoint x: 430, startPoint y: 252, endPoint x: 287, endPoint y: 337, distance: 166.2
click at [287, 337] on div "Paragraph list Correct order The Japanese tea ceremony, embodying principles of…" at bounding box center [481, 259] width 641 height 177
drag, startPoint x: 291, startPoint y: 338, endPoint x: 148, endPoint y: 380, distance: 148.7
click at [148, 380] on div "Home Practice Reading: Re-order Paragraphs Japanese Tea Ceremony « Prev Next » …" at bounding box center [482, 256] width 682 height 613
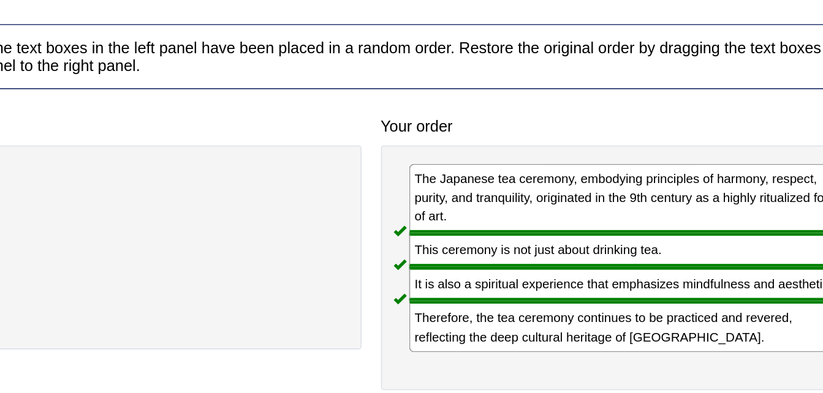
drag, startPoint x: 591, startPoint y: 157, endPoint x: 513, endPoint y: 178, distance: 81.1
click at [513, 178] on div "Instructions: The text boxes in the left panel have been placed in a random ord…" at bounding box center [481, 260] width 635 height 296
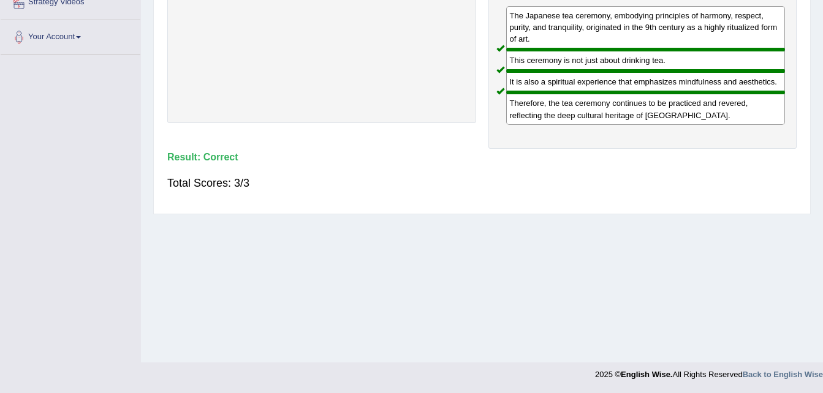
scroll to position [0, 0]
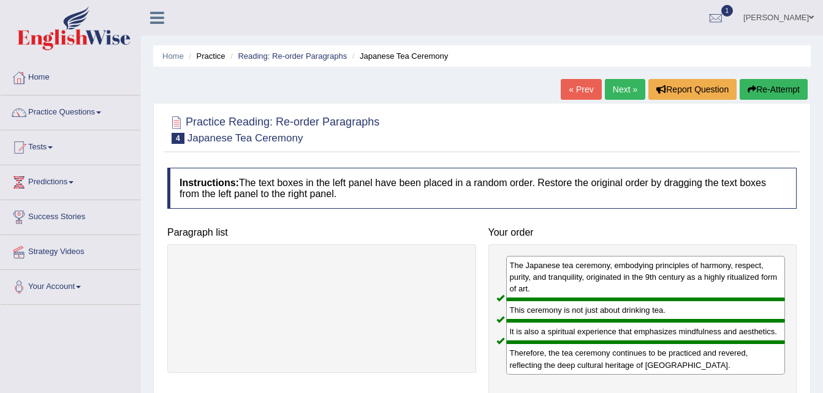
click at [620, 86] on link "Next »" at bounding box center [625, 89] width 40 height 21
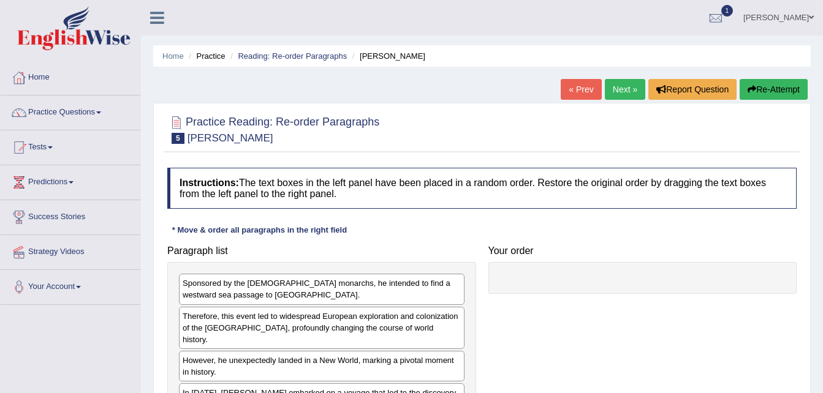
click at [722, 11] on span "1" at bounding box center [727, 11] width 12 height 12
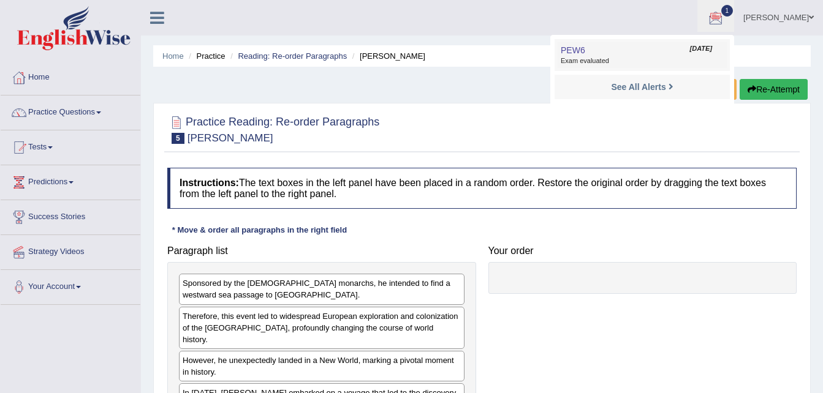
click at [612, 52] on link "PEW6 Sep 9, 2025 Exam evaluated" at bounding box center [642, 55] width 169 height 26
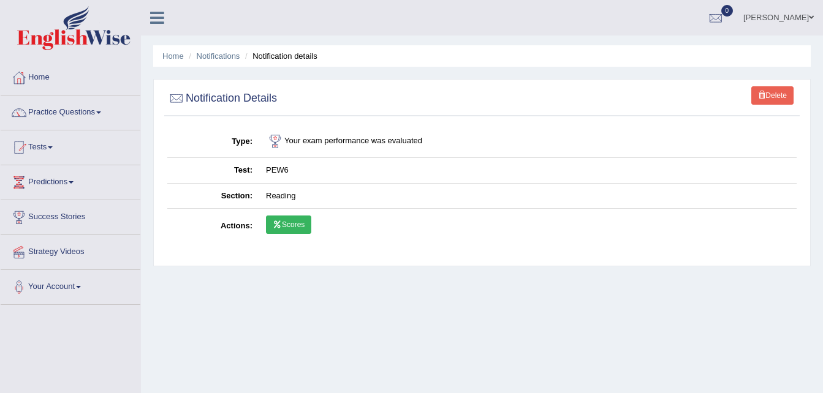
click at [284, 225] on link "Scores" at bounding box center [288, 225] width 45 height 18
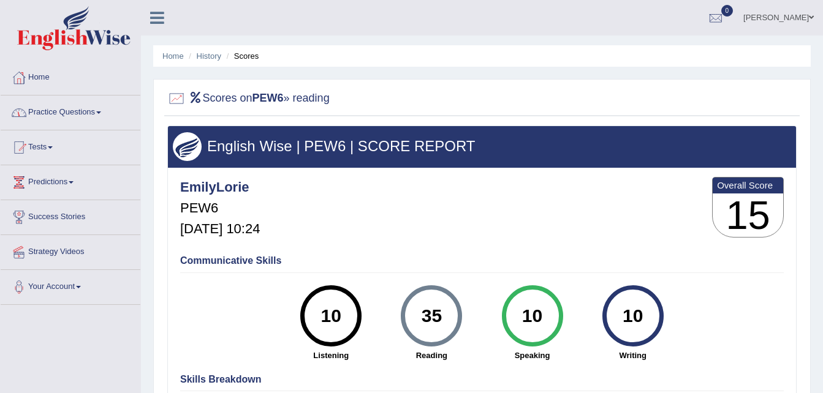
click at [37, 80] on link "Home" at bounding box center [71, 76] width 140 height 31
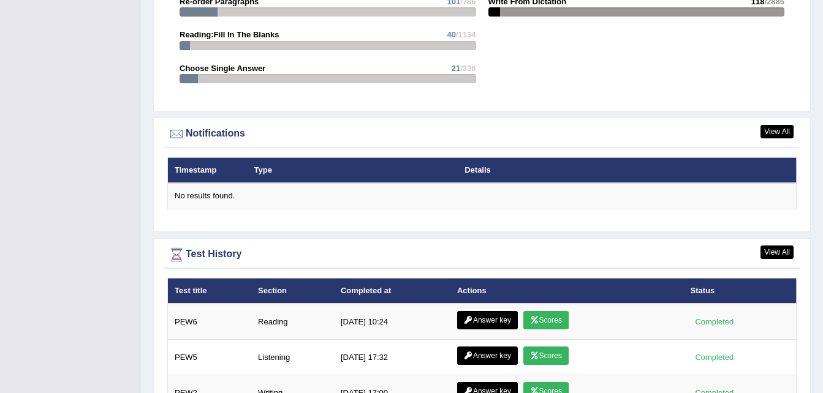
scroll to position [1630, 0]
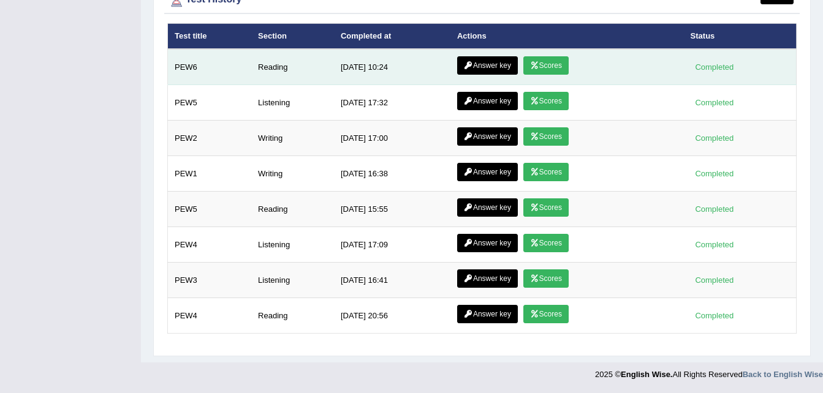
click at [467, 67] on icon at bounding box center [468, 65] width 9 height 7
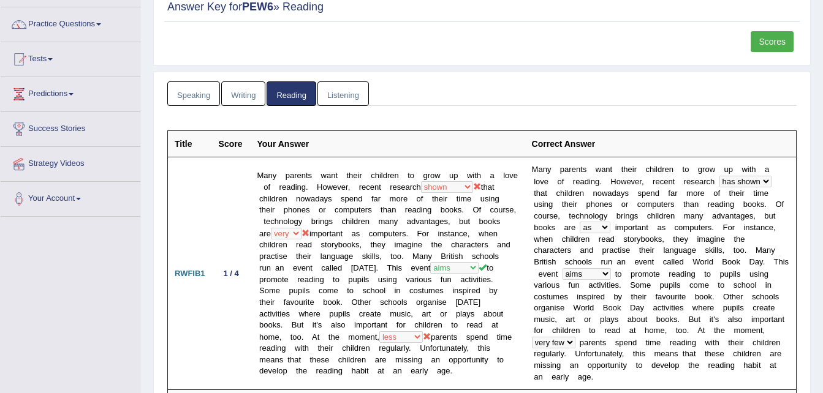
scroll to position [86, 0]
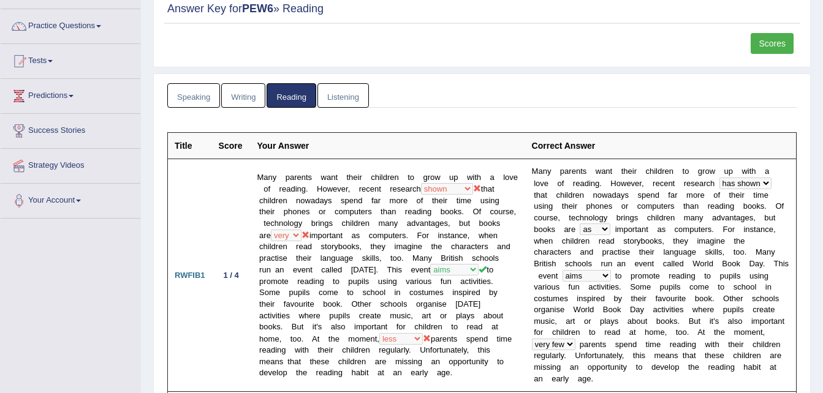
click at [46, 62] on link "Tests" at bounding box center [71, 59] width 140 height 31
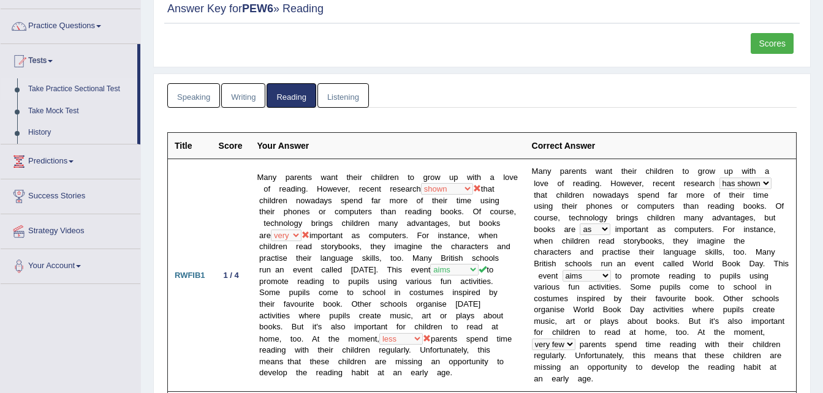
click at [89, 83] on link "Take Practice Sectional Test" at bounding box center [80, 89] width 115 height 22
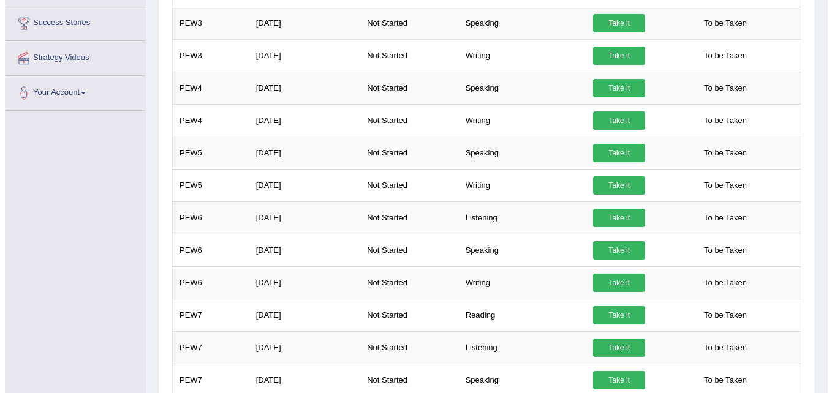
scroll to position [270, 0]
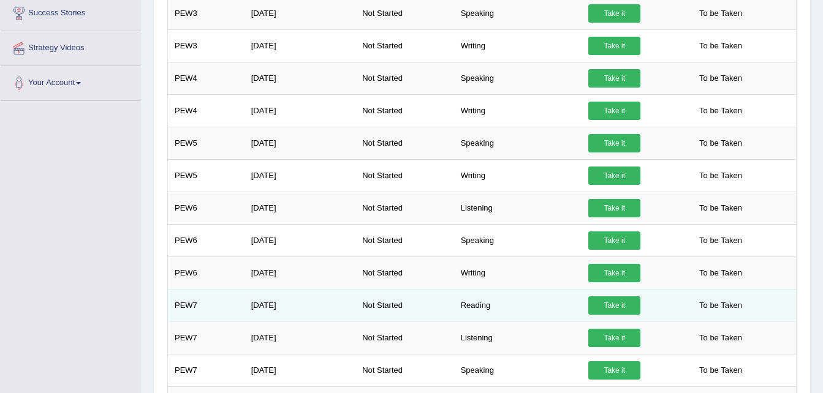
click at [613, 308] on link "Take it" at bounding box center [614, 306] width 52 height 18
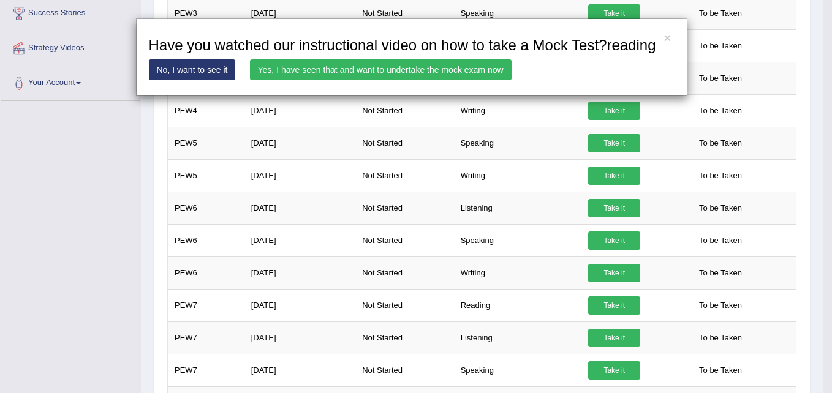
click at [313, 72] on link "Yes, I have seen that and want to undertake the mock exam now" at bounding box center [381, 69] width 262 height 21
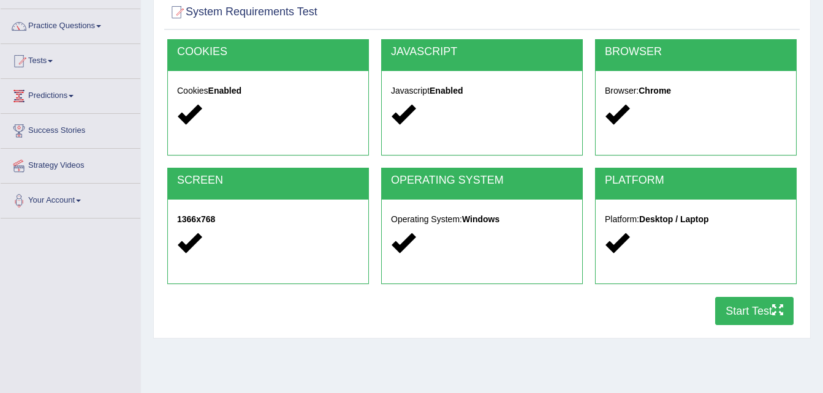
scroll to position [98, 0]
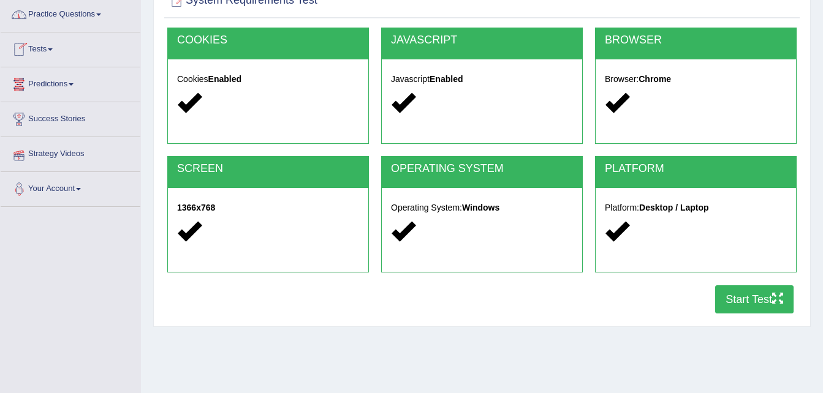
click at [75, 15] on link "Practice Questions" at bounding box center [71, 13] width 140 height 31
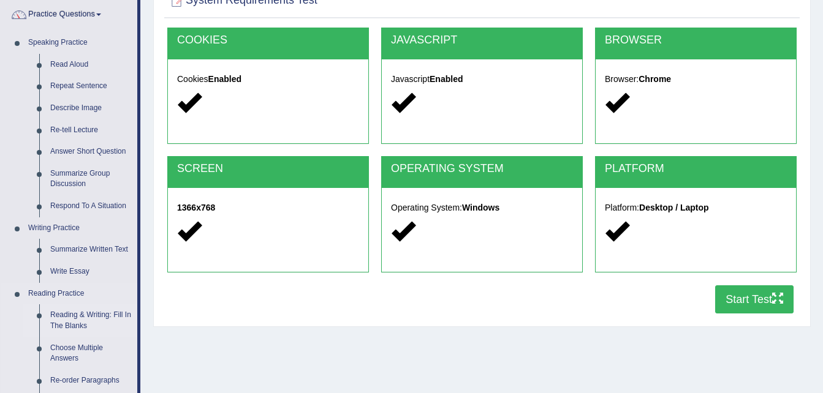
click at [83, 323] on link "Reading & Writing: Fill In The Blanks" at bounding box center [91, 320] width 93 height 32
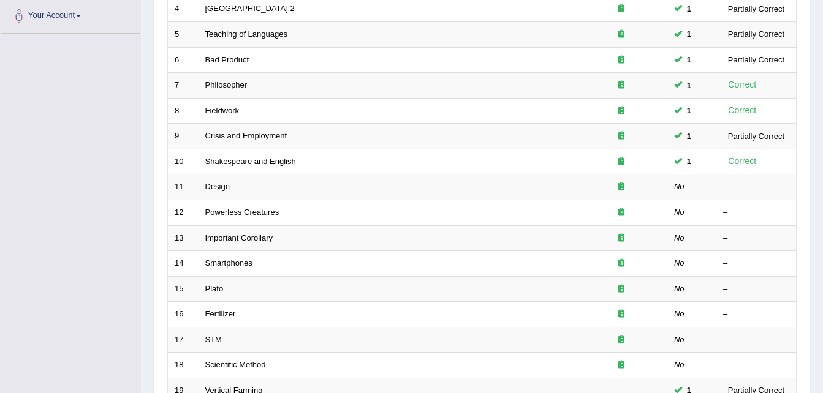
scroll to position [294, 0]
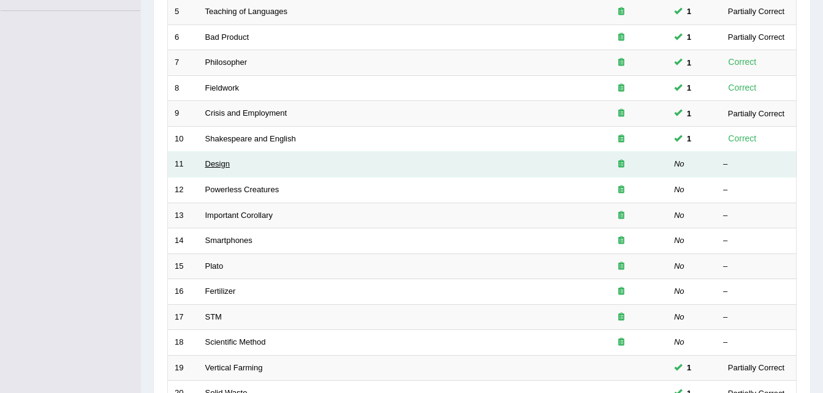
click at [214, 159] on link "Design" at bounding box center [217, 163] width 25 height 9
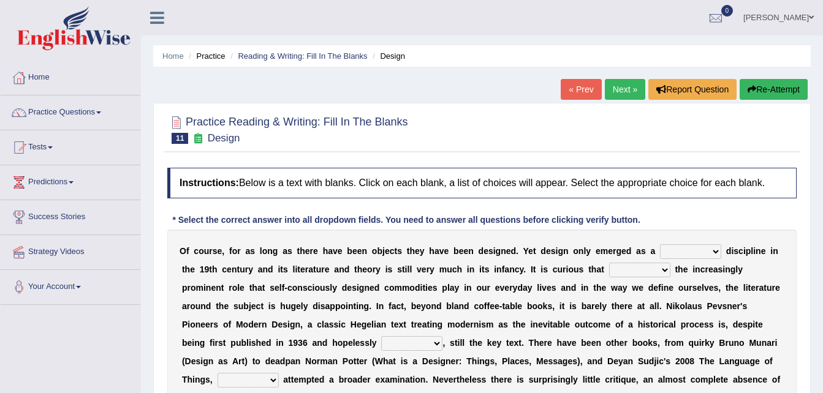
click at [660, 252] on select "bilateral ubiquitous foremost dedicated" at bounding box center [690, 251] width 61 height 15
click at [660, 253] on select "bilateral ubiquitous foremost dedicated" at bounding box center [690, 251] width 61 height 15
select select "bilateral"
click at [660, 244] on select "bilateral ubiquitous foremost dedicated" at bounding box center [690, 251] width 61 height 15
click at [609, 267] on select "since despite within through" at bounding box center [639, 270] width 61 height 15
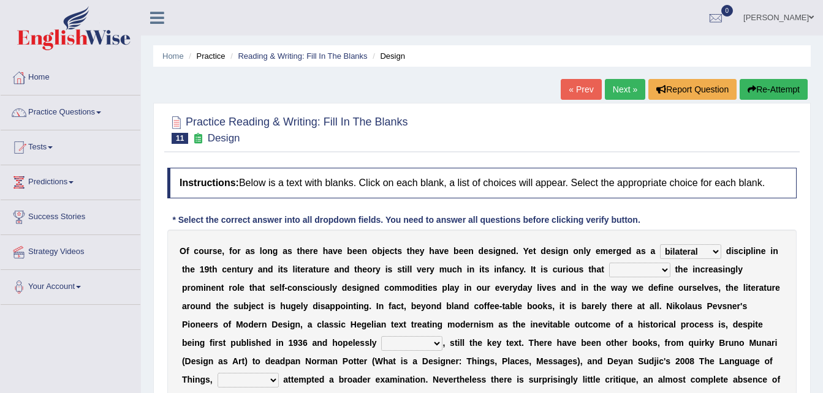
click at [798, 297] on div "Instructions: Below is a text with blanks. Click on each blank, a list of choic…" at bounding box center [481, 312] width 635 height 301
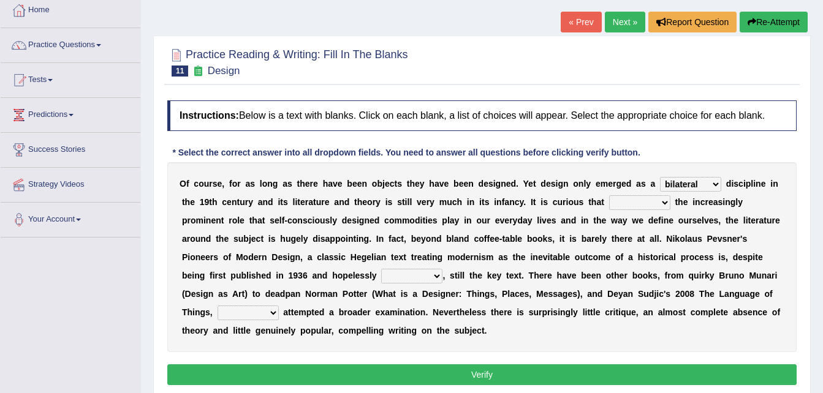
scroll to position [54, 0]
